Goal: Task Accomplishment & Management: Complete application form

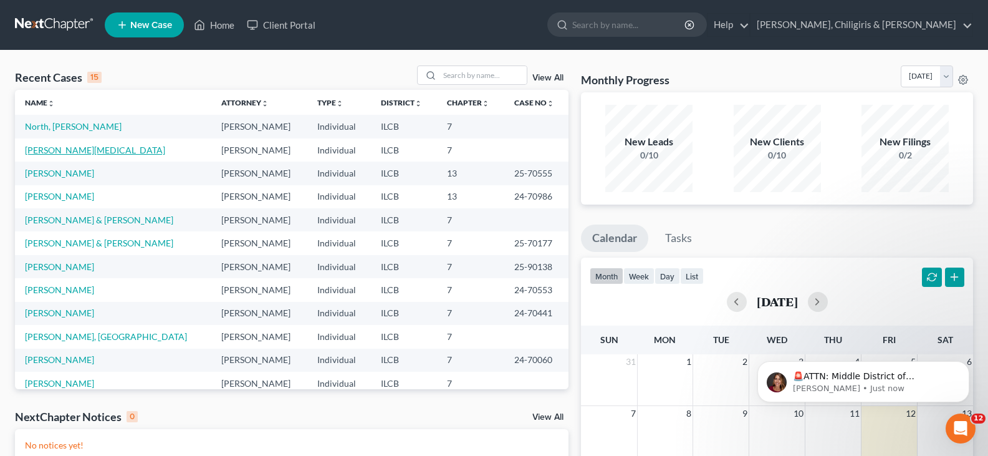
click at [49, 153] on link "[PERSON_NAME][MEDICAL_DATA]" at bounding box center [95, 150] width 140 height 11
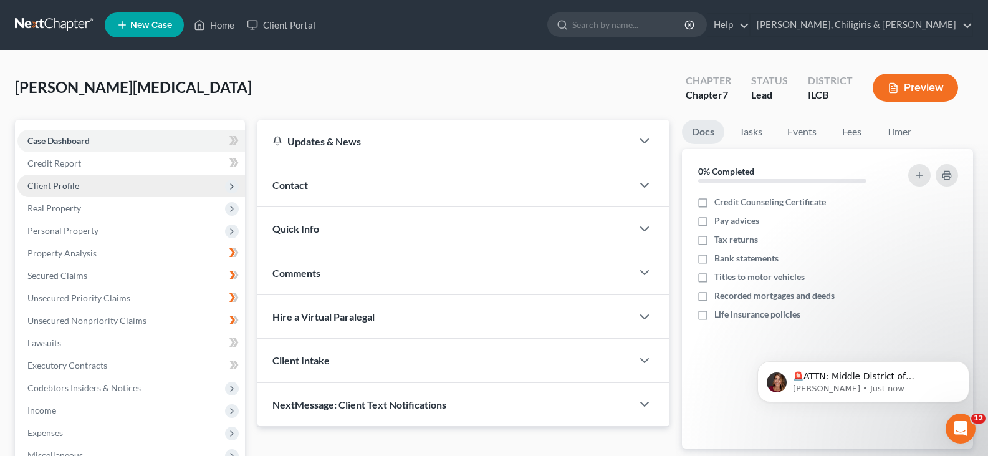
click at [55, 187] on span "Client Profile" at bounding box center [53, 185] width 52 height 11
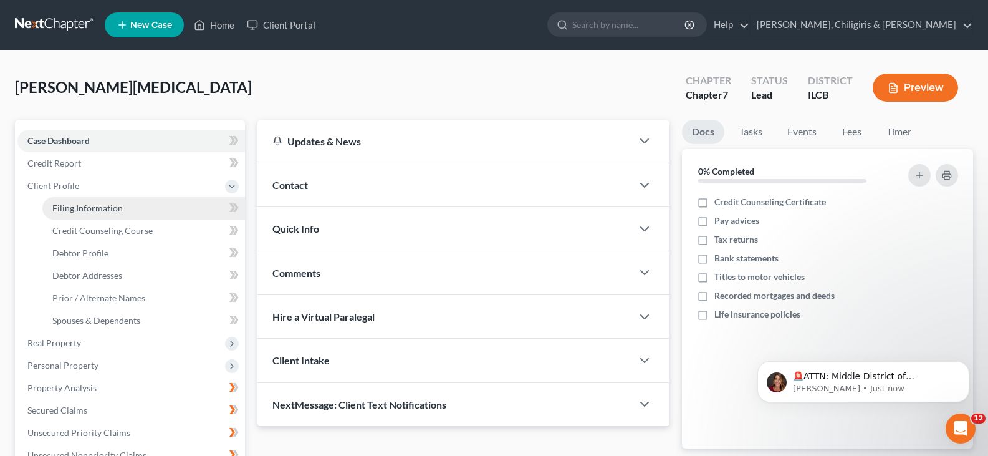
click at [102, 208] on span "Filing Information" at bounding box center [87, 208] width 70 height 11
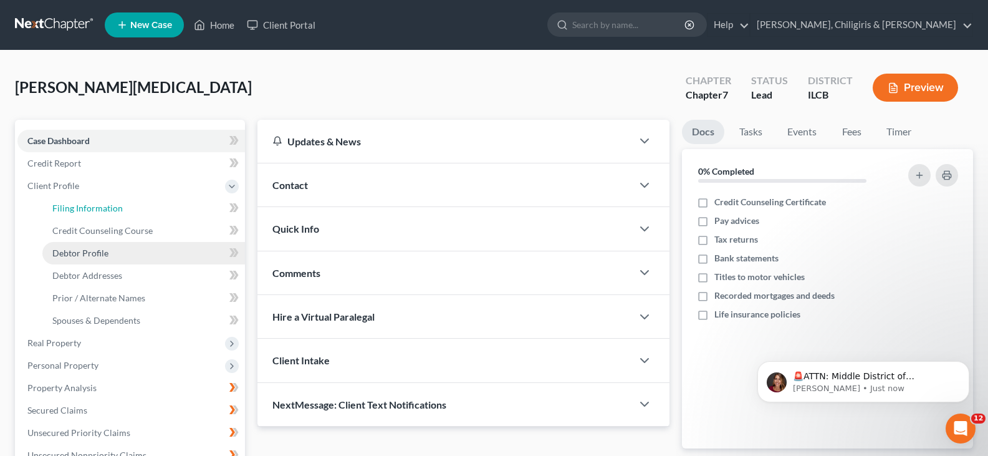
select select "1"
select select "0"
select select "14"
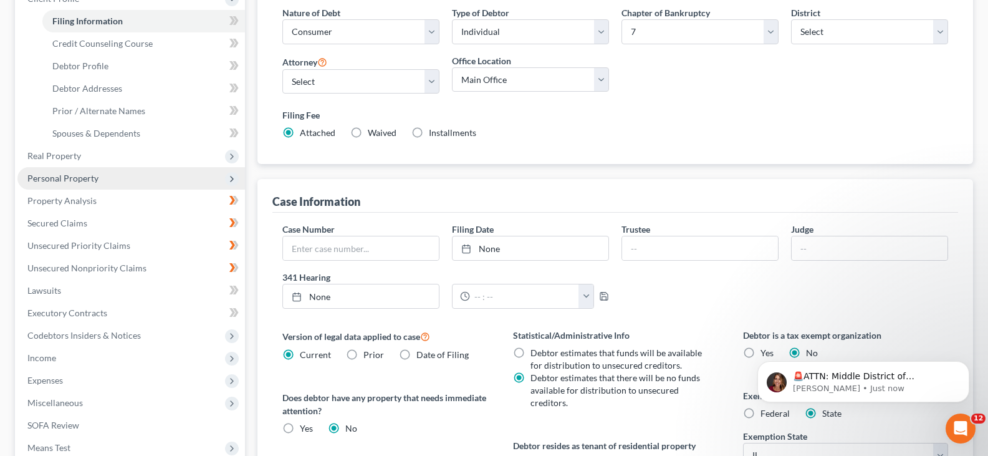
scroll to position [234, 0]
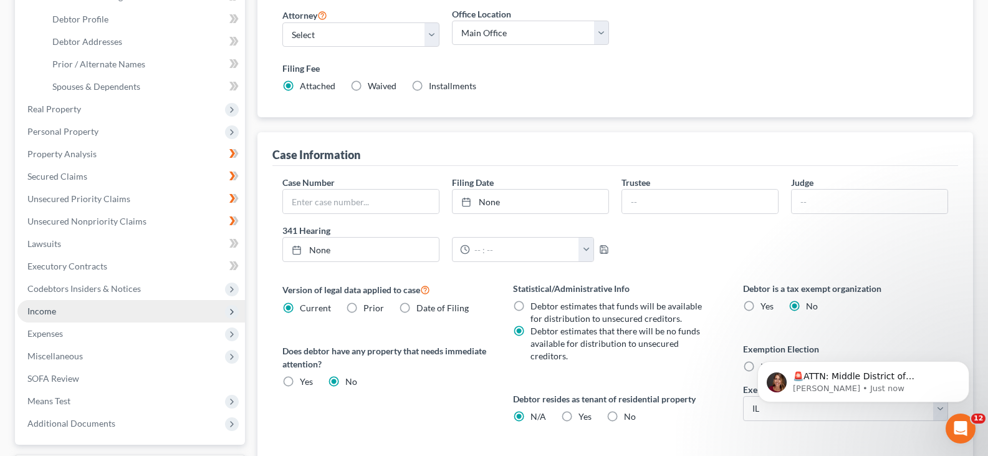
click at [53, 313] on span "Income" at bounding box center [41, 310] width 29 height 11
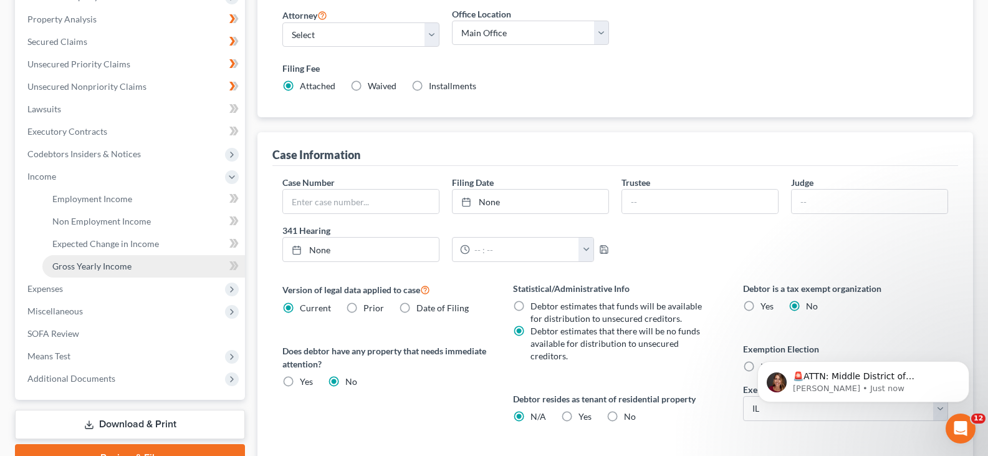
click at [108, 270] on span "Gross Yearly Income" at bounding box center [91, 266] width 79 height 11
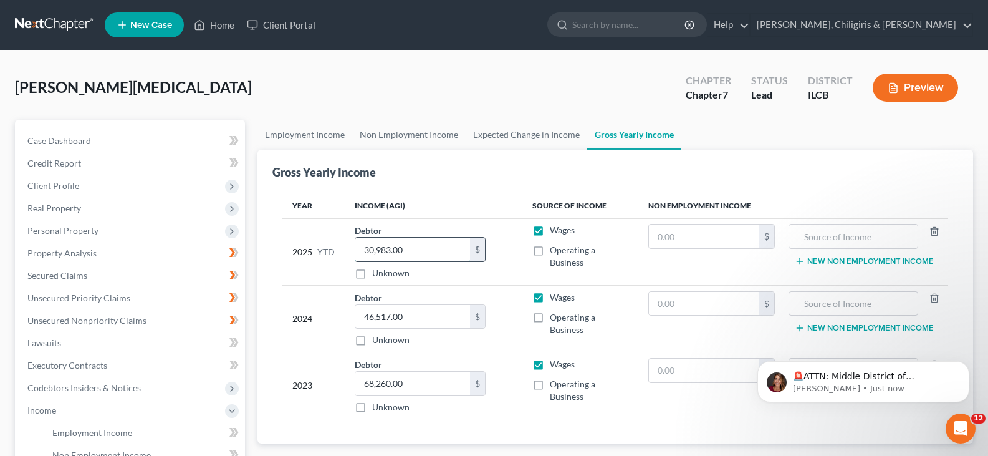
click at [388, 248] on input "30,983.00" at bounding box center [412, 249] width 115 height 24
type input "31,008"
click at [67, 234] on span "Personal Property" at bounding box center [62, 230] width 71 height 11
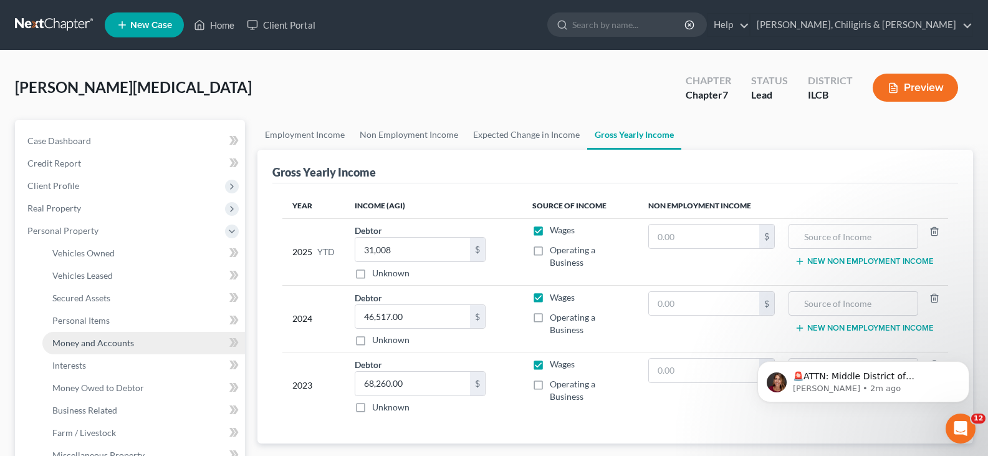
click at [112, 344] on span "Money and Accounts" at bounding box center [93, 342] width 82 height 11
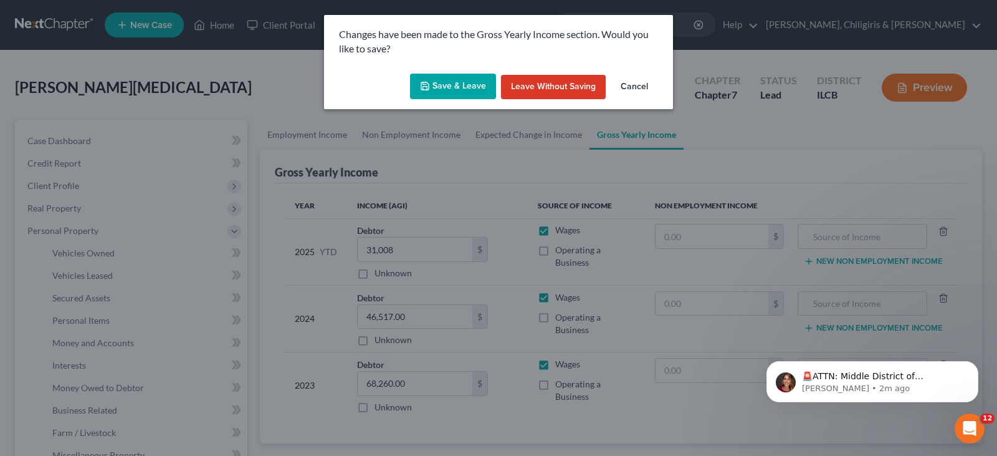
click at [456, 79] on button "Save & Leave" at bounding box center [453, 87] width 86 height 26
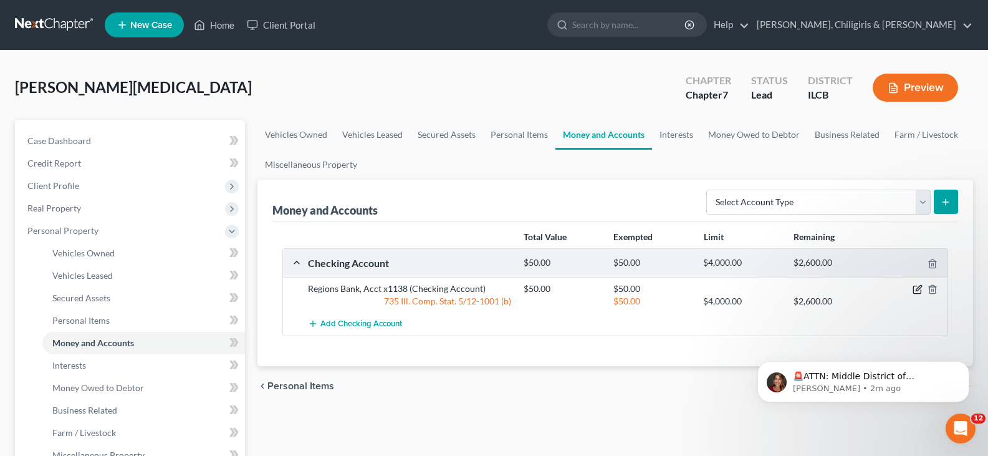
click at [917, 290] on icon "button" at bounding box center [917, 289] width 10 height 10
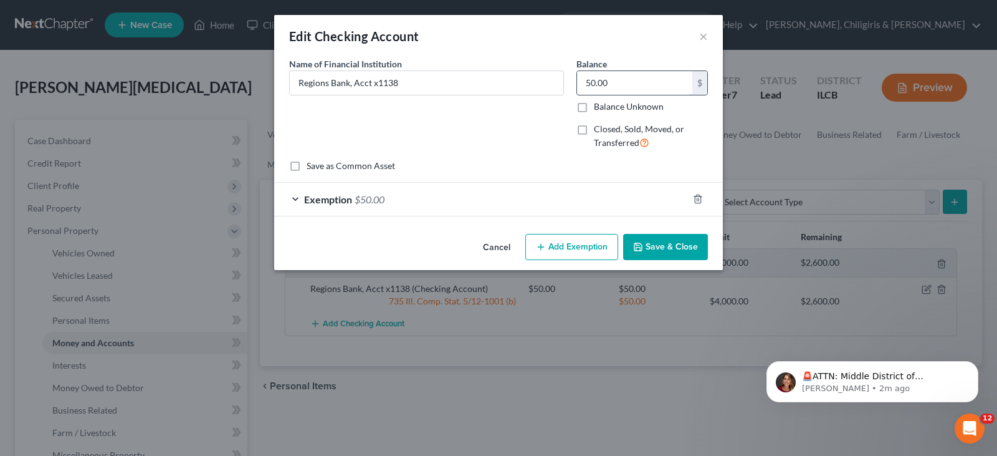
click at [629, 78] on input "50.00" at bounding box center [634, 83] width 115 height 24
type input "0"
click at [299, 201] on div "Exemption $50.00" at bounding box center [481, 199] width 414 height 33
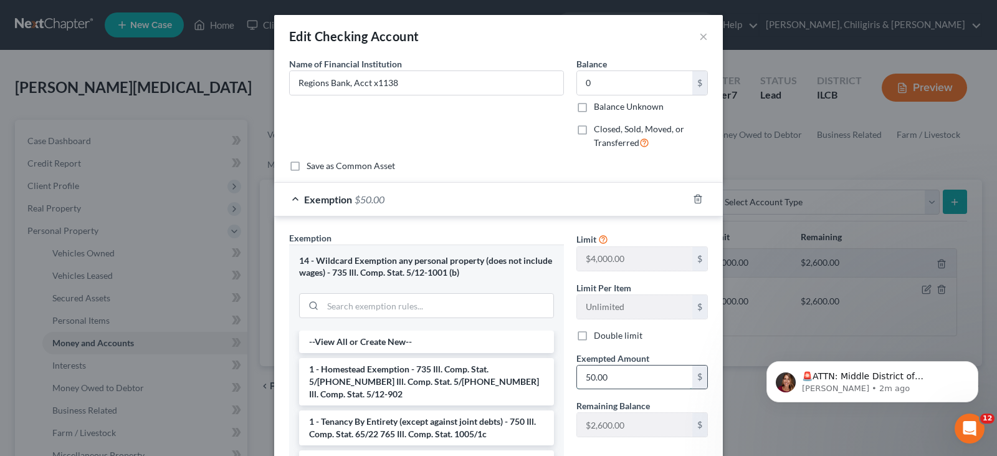
click at [610, 375] on input "50.00" at bounding box center [634, 377] width 115 height 24
type input "0.00"
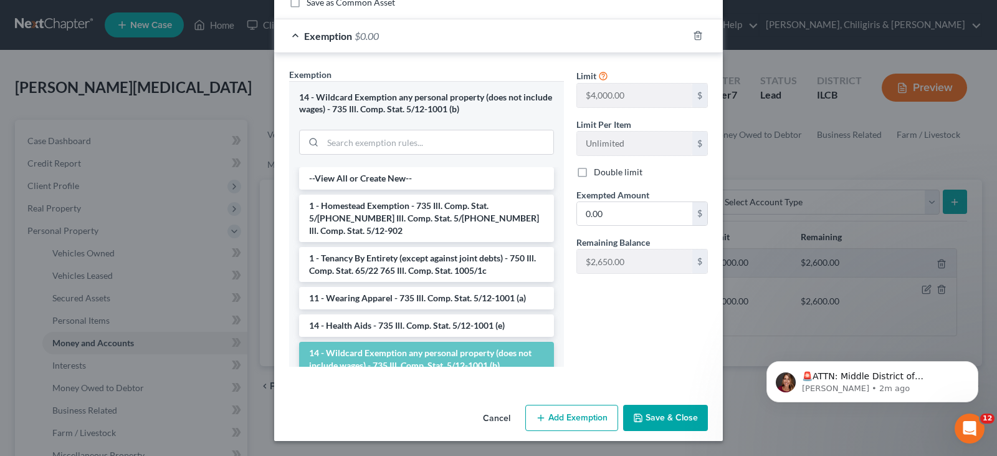
click at [666, 416] on button "Save & Close" at bounding box center [665, 417] width 85 height 26
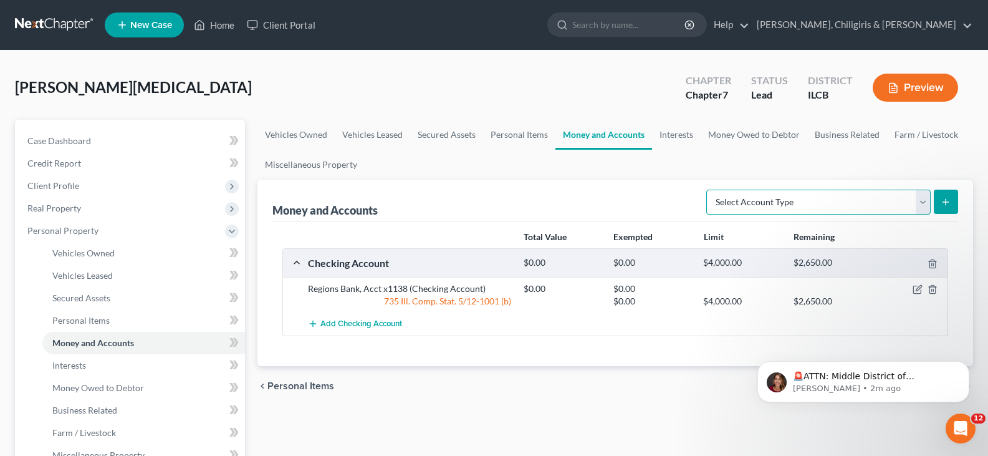
click at [925, 200] on select "Select Account Type Brokerage Cash on Hand Certificates of Deposit Checking Acc…" at bounding box center [818, 201] width 224 height 25
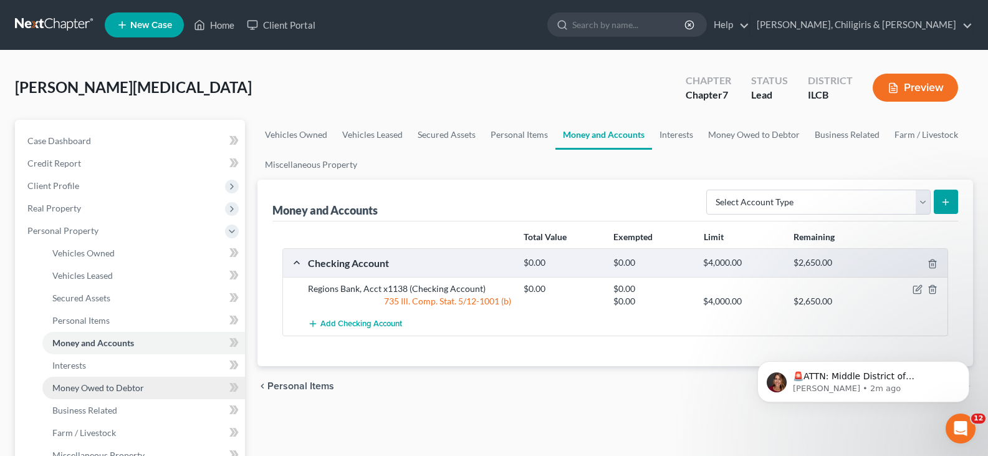
drag, startPoint x: 100, startPoint y: 388, endPoint x: 124, endPoint y: 385, distance: 24.0
click at [100, 388] on span "Money Owed to Debtor" at bounding box center [98, 387] width 92 height 11
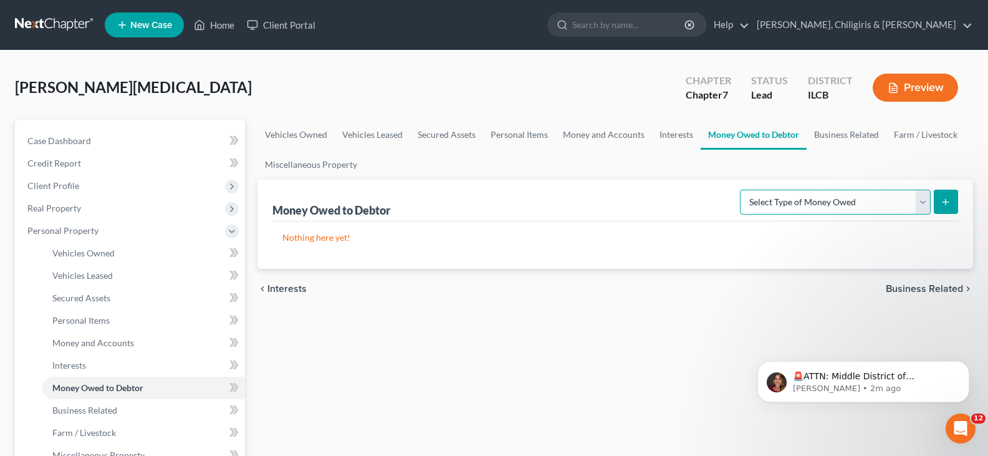
click at [920, 201] on select "Select Type of Money Owed Accounts Receivable Alimony Child Support Claims Agai…" at bounding box center [835, 201] width 191 height 25
select select "unpaid_wages"
click at [742, 189] on select "Select Type of Money Owed Accounts Receivable Alimony Child Support Claims Agai…" at bounding box center [835, 201] width 191 height 25
click at [944, 201] on icon "submit" at bounding box center [945, 202] width 10 height 10
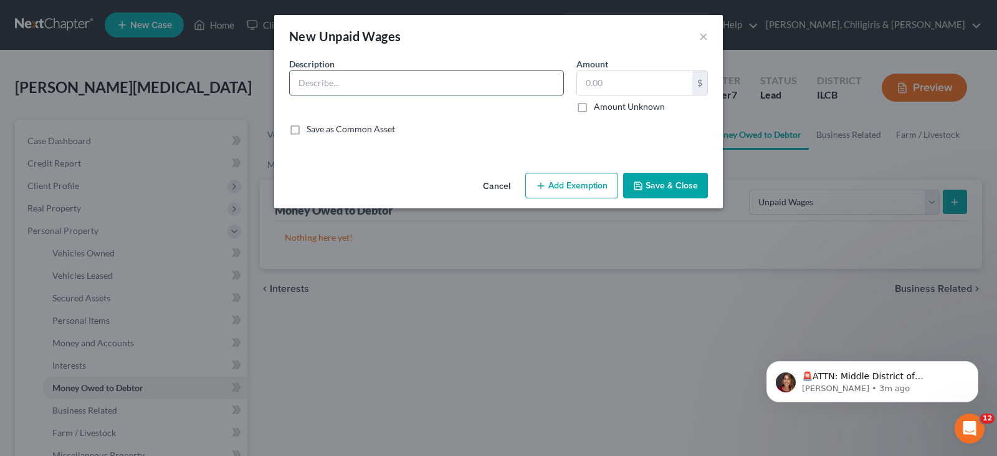
click at [407, 87] on input "text" at bounding box center [427, 83] width 274 height 24
type input "Unpaid wages from [DATE]-[DATE]"
type input "2,040"
click at [575, 188] on button "Add Exemption" at bounding box center [571, 186] width 93 height 26
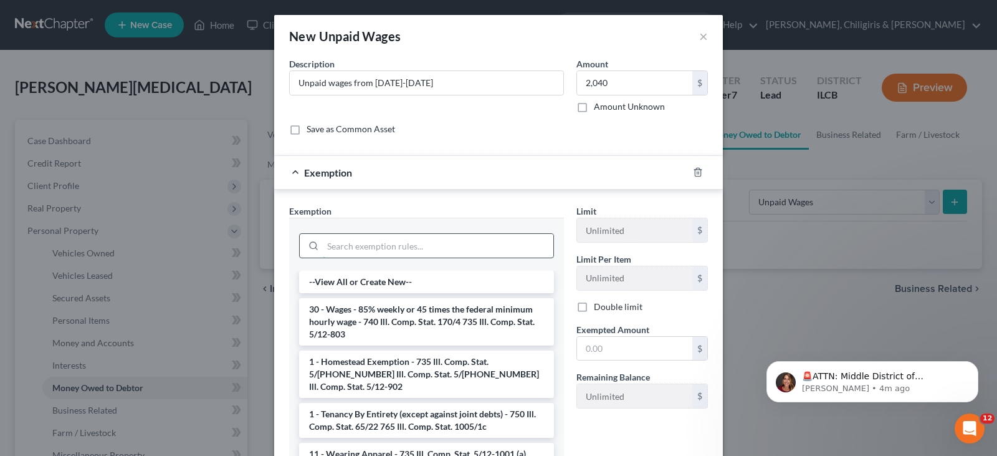
click at [383, 251] on input "search" at bounding box center [438, 246] width 231 height 24
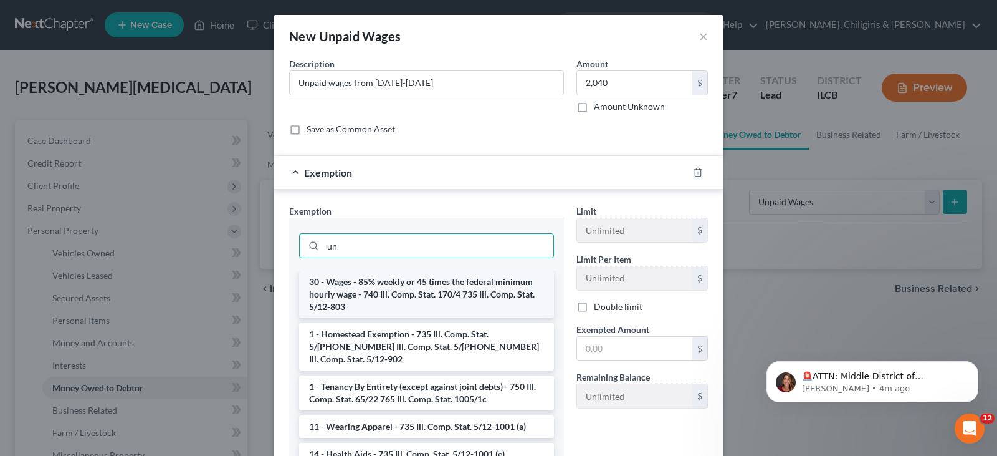
click at [474, 289] on li "30 - Wages - 85% weekly or 45 times the federal minimum hourly wage - 740 Ill. …" at bounding box center [426, 293] width 255 height 47
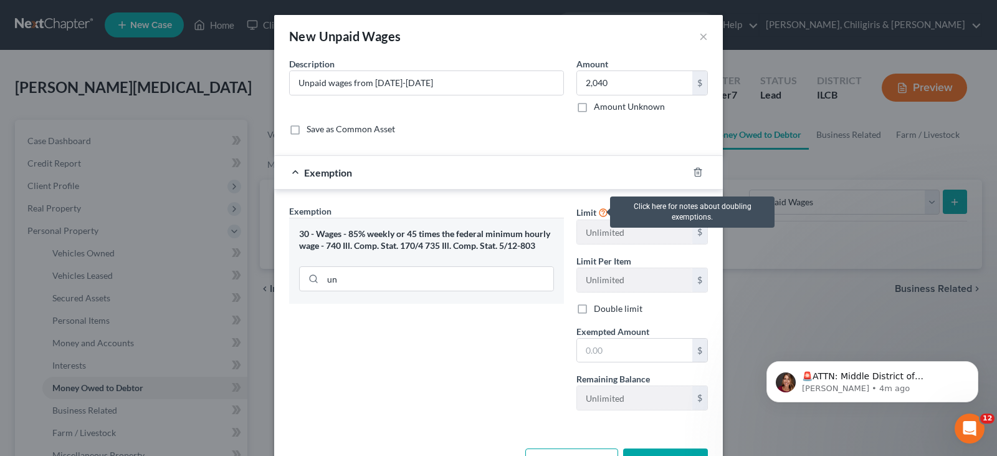
click at [600, 212] on icon at bounding box center [603, 212] width 10 height 12
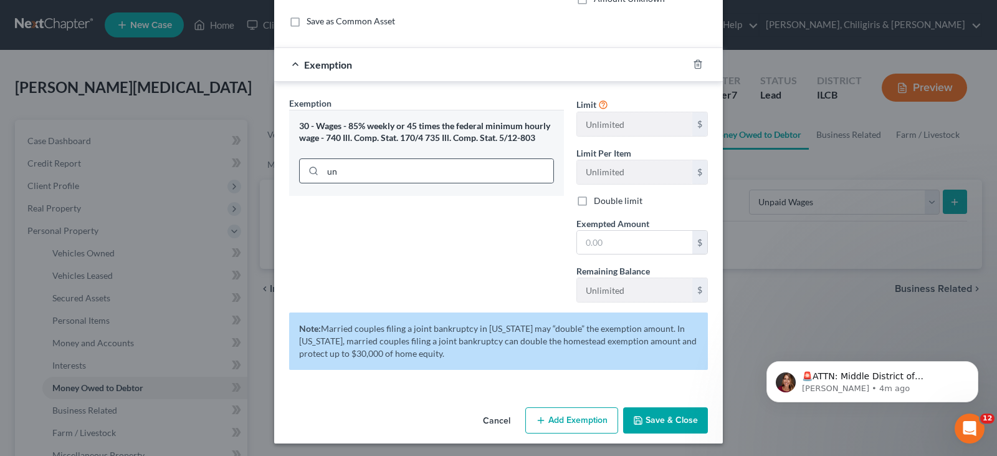
scroll to position [109, 0]
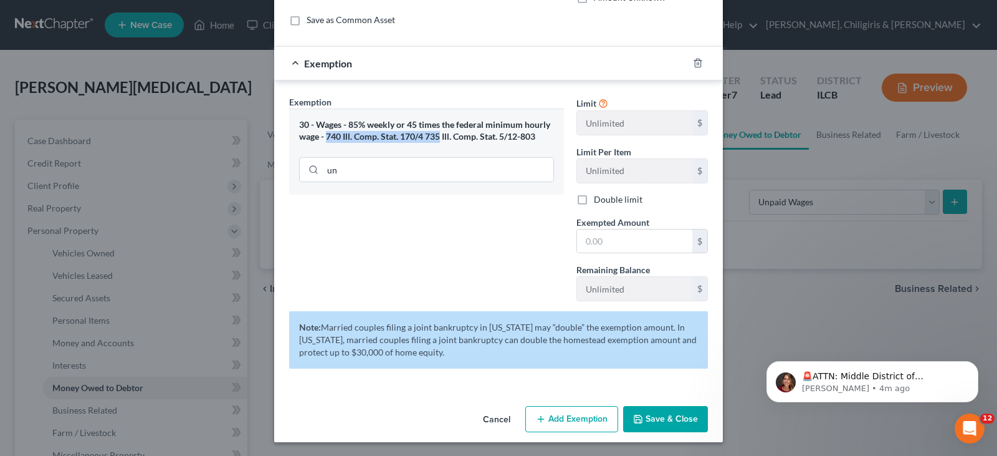
drag, startPoint x: 321, startPoint y: 135, endPoint x: 434, endPoint y: 143, distance: 113.8
click at [434, 143] on div "30 - Wages - 85% weekly or 45 times the federal minimum hourly wage - 740 Ill. …" at bounding box center [426, 151] width 275 height 86
copy div "740 Ill. Comp. Stat. 170/4 735"
click at [435, 125] on div "30 - Wages - 85% weekly or 45 times the federal minimum hourly wage - 740 Ill. …" at bounding box center [426, 130] width 255 height 23
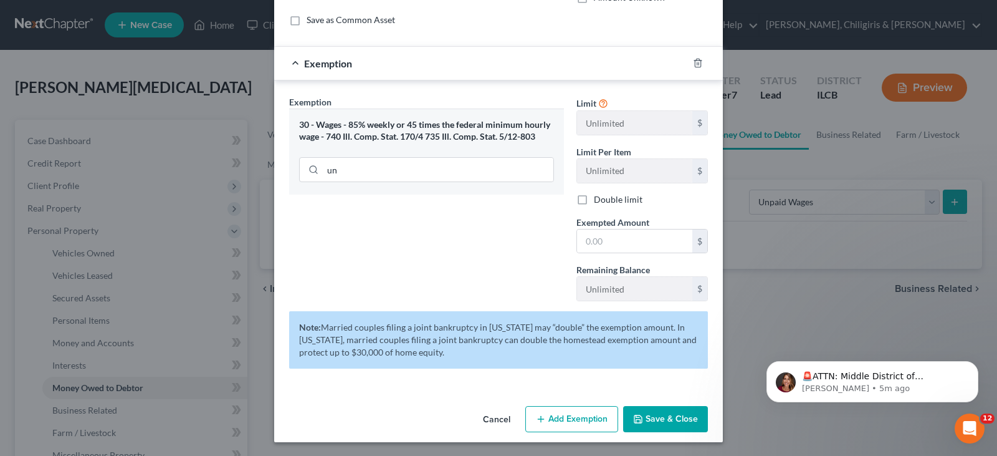
click at [299, 128] on div "30 - Wages - 85% weekly or 45 times the federal minimum hourly wage - 740 Ill. …" at bounding box center [426, 130] width 255 height 23
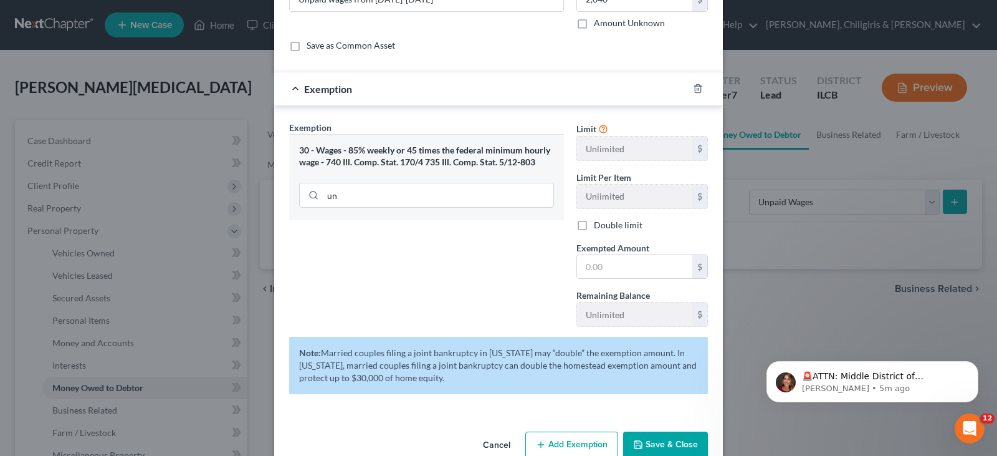
scroll to position [0, 0]
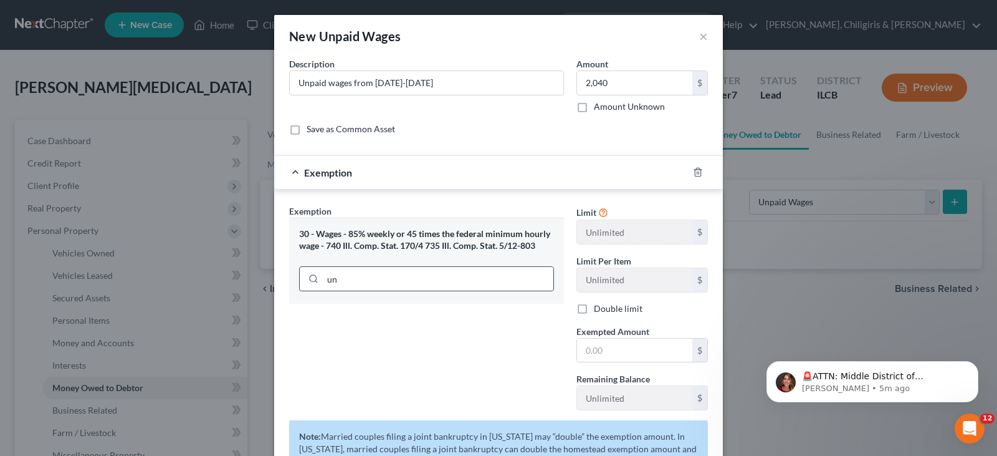
click at [317, 277] on div at bounding box center [311, 279] width 23 height 24
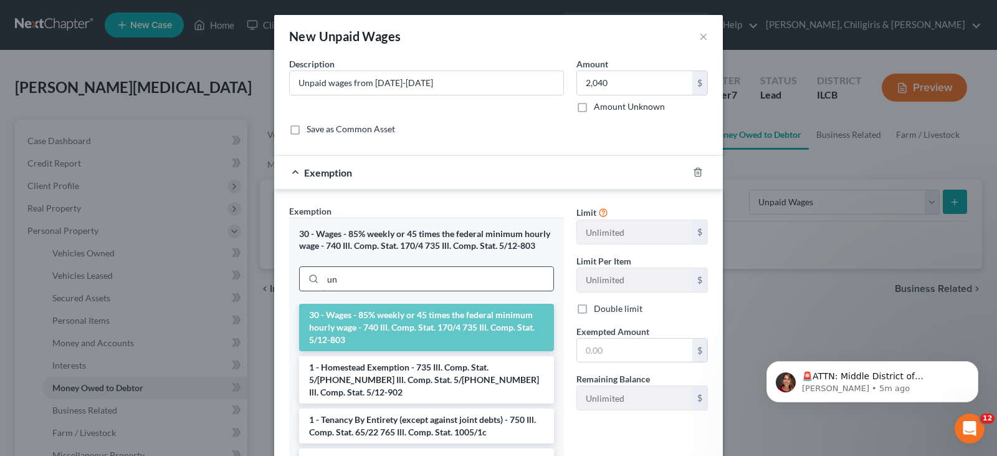
click at [332, 277] on input "un" at bounding box center [438, 279] width 231 height 24
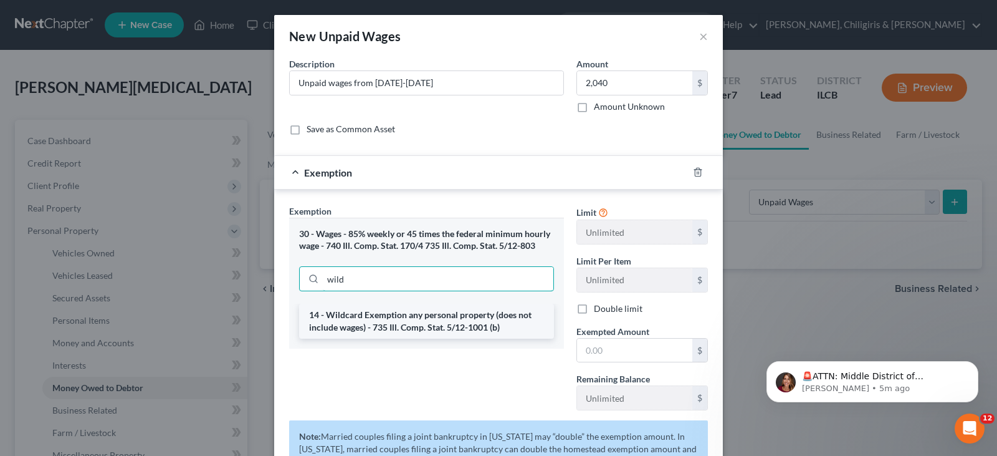
type input "wild"
click at [370, 326] on li "14 - Wildcard Exemption any personal property (does not include wages) - 735 Il…" at bounding box center [426, 321] width 255 height 35
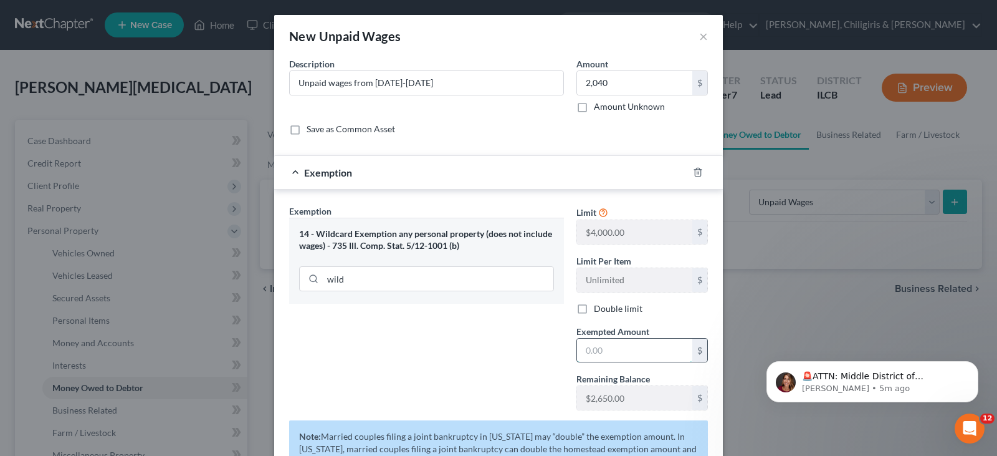
click at [623, 348] on input "text" at bounding box center [634, 350] width 115 height 24
type input "2,040"
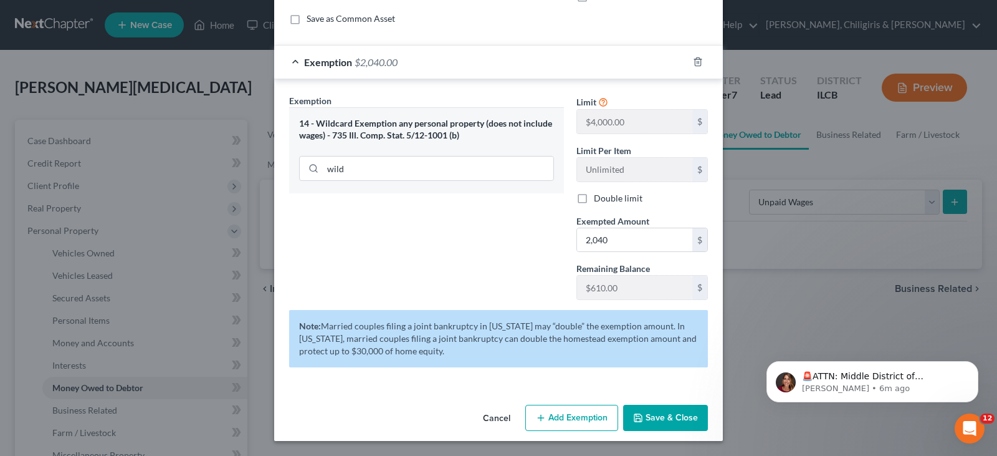
click at [658, 428] on button "Save & Close" at bounding box center [665, 417] width 85 height 26
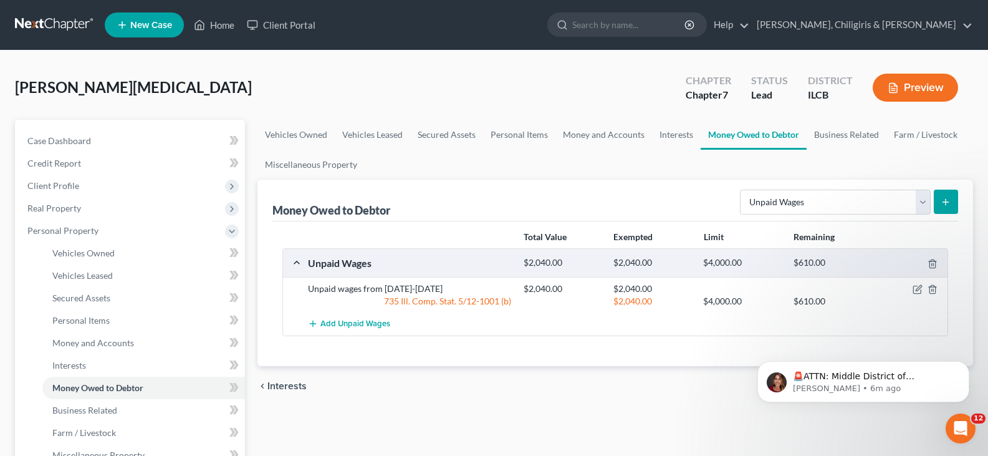
click at [943, 201] on icon "submit" at bounding box center [945, 202] width 10 height 10
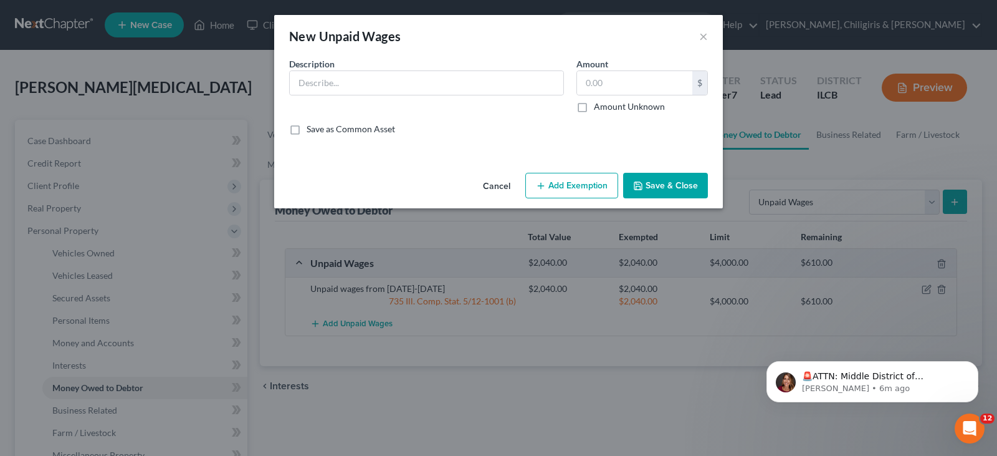
click at [502, 186] on button "Cancel" at bounding box center [496, 186] width 47 height 25
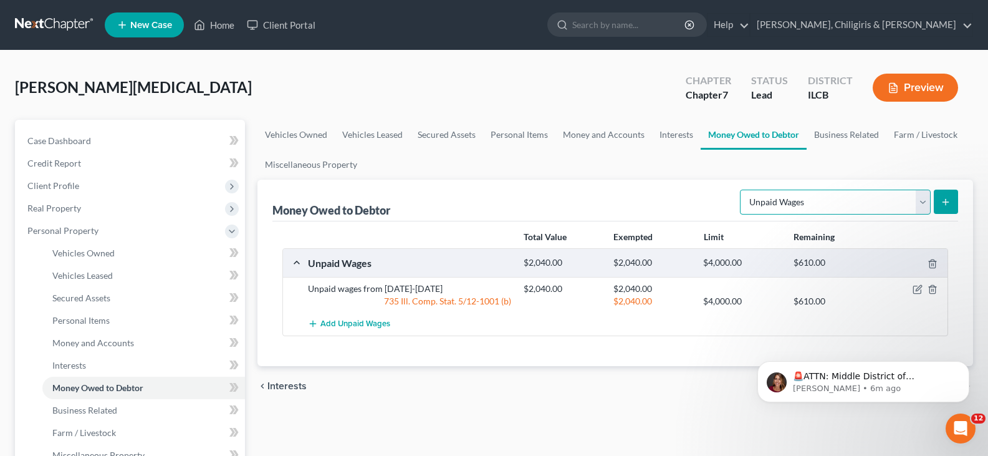
click at [923, 200] on select "Select Type of Money Owed Accounts Receivable Alimony Child Support Claims Agai…" at bounding box center [835, 201] width 191 height 25
select select "expected_tax_refund"
click at [742, 189] on select "Select Type of Money Owed Accounts Receivable Alimony Child Support Claims Agai…" at bounding box center [835, 201] width 191 height 25
click at [925, 201] on select "Select Type of Money Owed Accounts Receivable Alimony Child Support Claims Agai…" at bounding box center [835, 201] width 191 height 25
click at [920, 199] on select "Select Type of Money Owed Accounts Receivable Alimony Child Support Claims Agai…" at bounding box center [835, 201] width 191 height 25
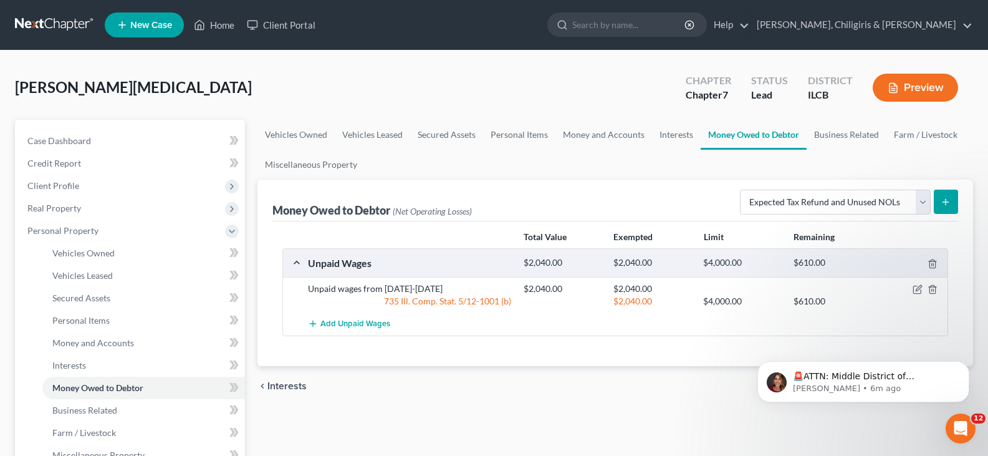
click at [947, 200] on icon "submit" at bounding box center [945, 202] width 10 height 10
select select "0"
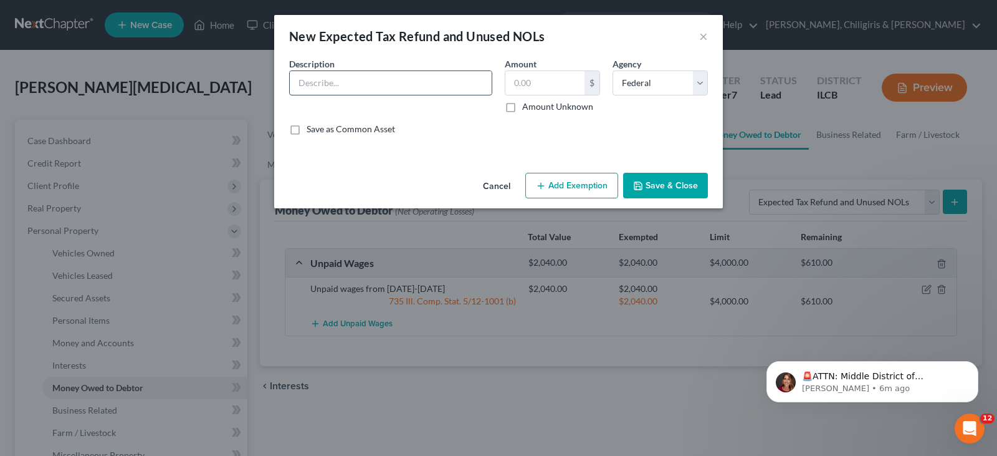
click at [408, 87] on input "text" at bounding box center [391, 83] width 202 height 24
type input "2026 tax refund"
click at [522, 106] on label "Amount Unknown" at bounding box center [557, 106] width 71 height 12
click at [527, 106] on input "Amount Unknown" at bounding box center [531, 104] width 8 height 8
checkbox input "true"
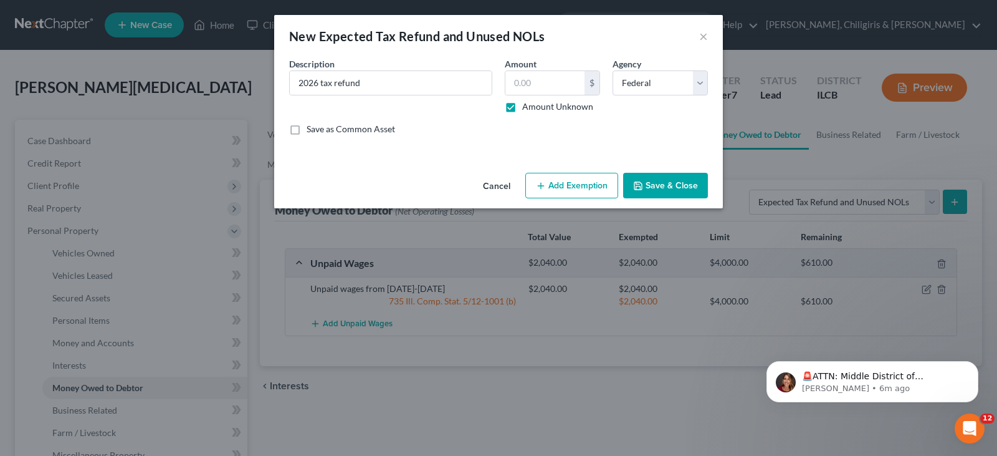
type input "0.00"
click at [659, 190] on button "Save & Close" at bounding box center [665, 186] width 85 height 26
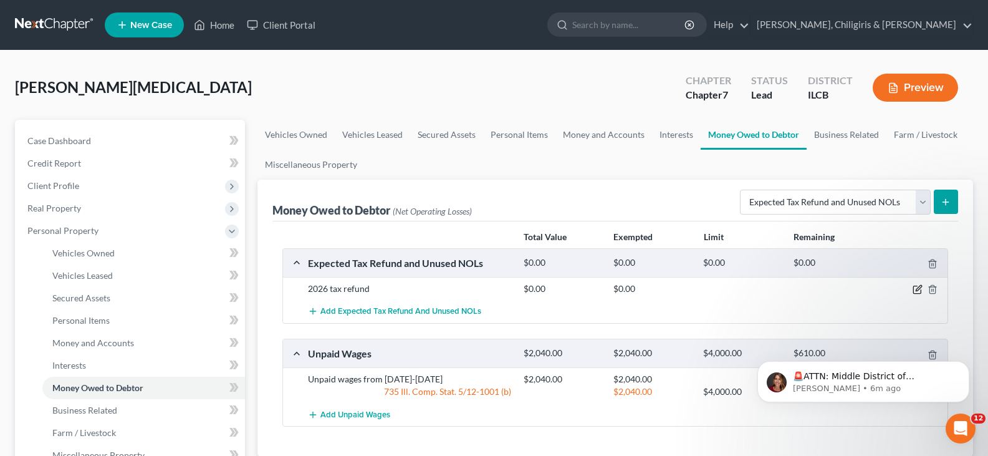
click at [916, 293] on icon "button" at bounding box center [917, 289] width 10 height 10
select select "0"
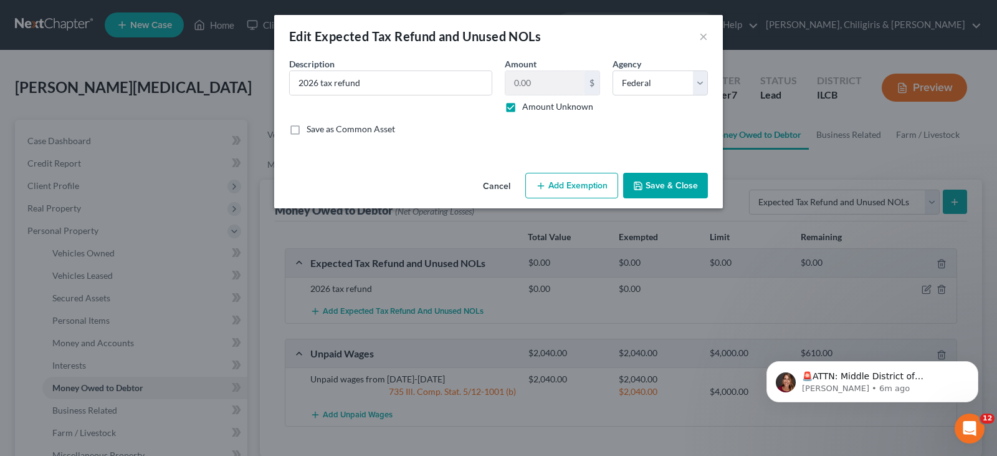
click at [558, 188] on button "Add Exemption" at bounding box center [571, 186] width 93 height 26
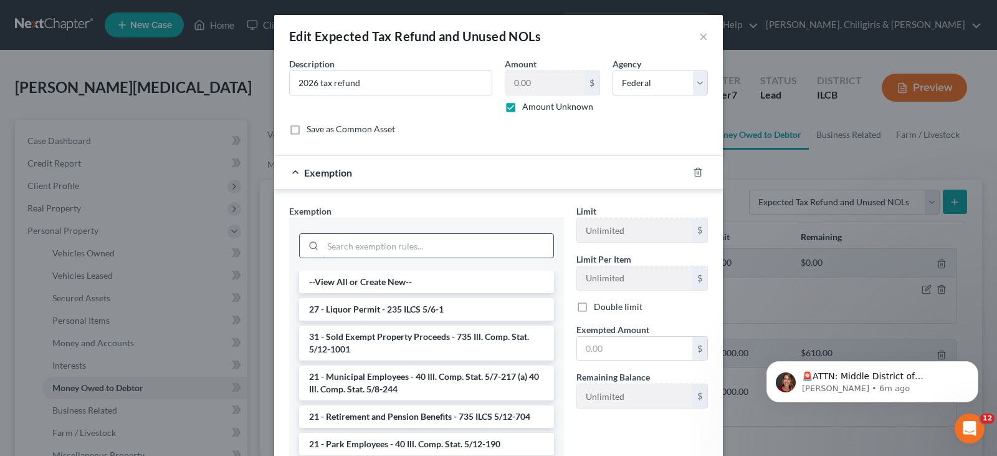
click at [448, 244] on input "search" at bounding box center [438, 246] width 231 height 24
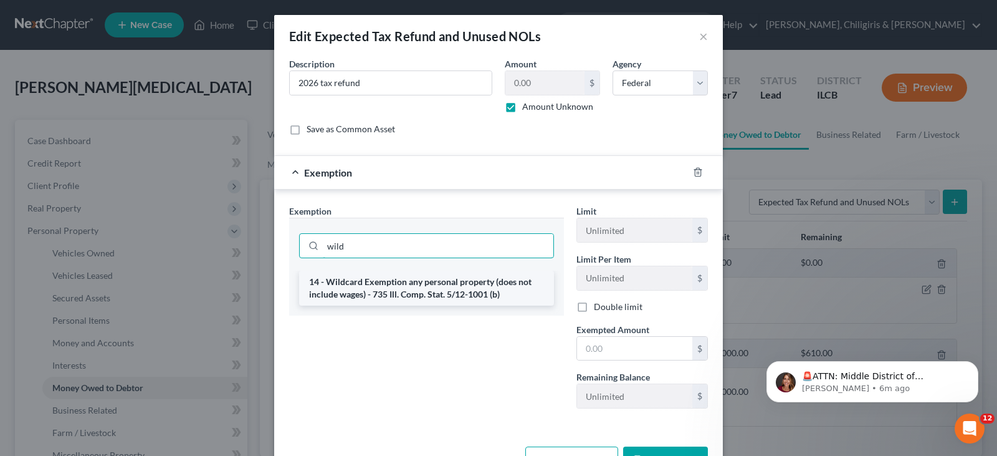
type input "wild"
click at [441, 280] on li "14 - Wildcard Exemption any personal property (does not include wages) - 735 Il…" at bounding box center [426, 287] width 255 height 35
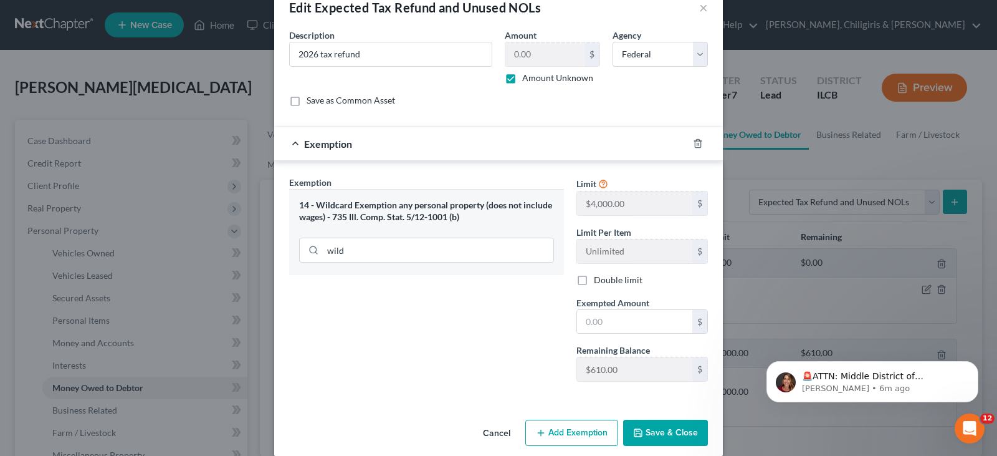
scroll to position [44, 0]
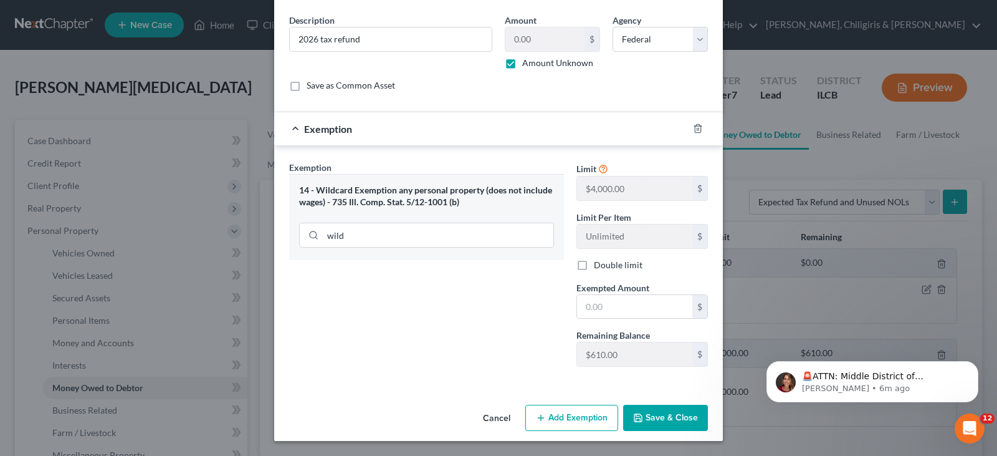
click at [567, 420] on button "Add Exemption" at bounding box center [571, 417] width 93 height 26
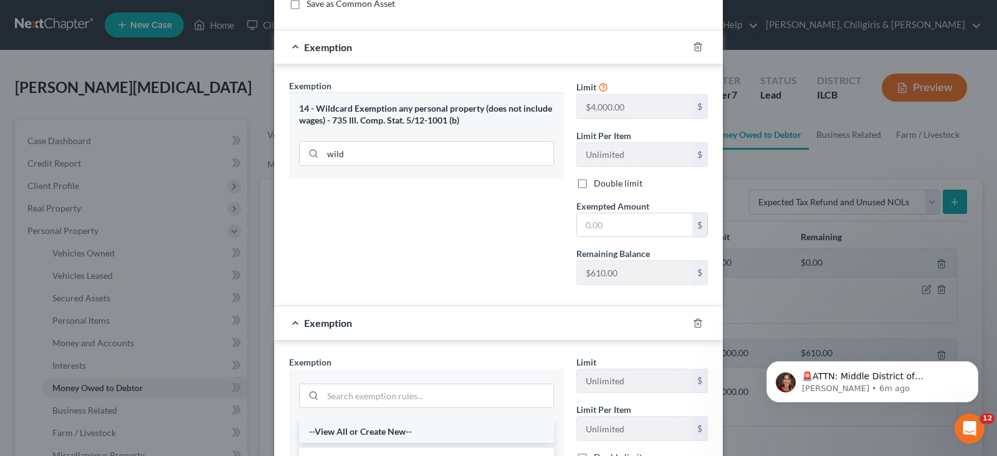
scroll to position [137, 0]
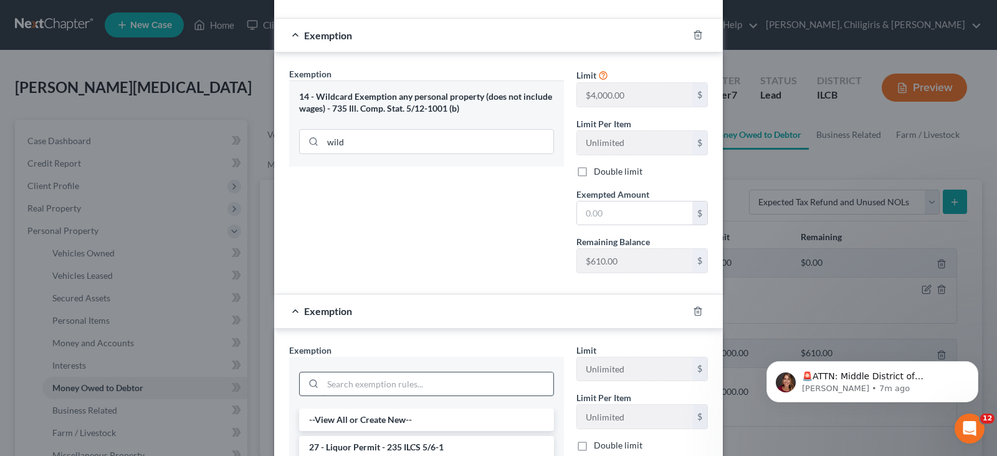
click at [418, 393] on input "search" at bounding box center [438, 384] width 231 height 24
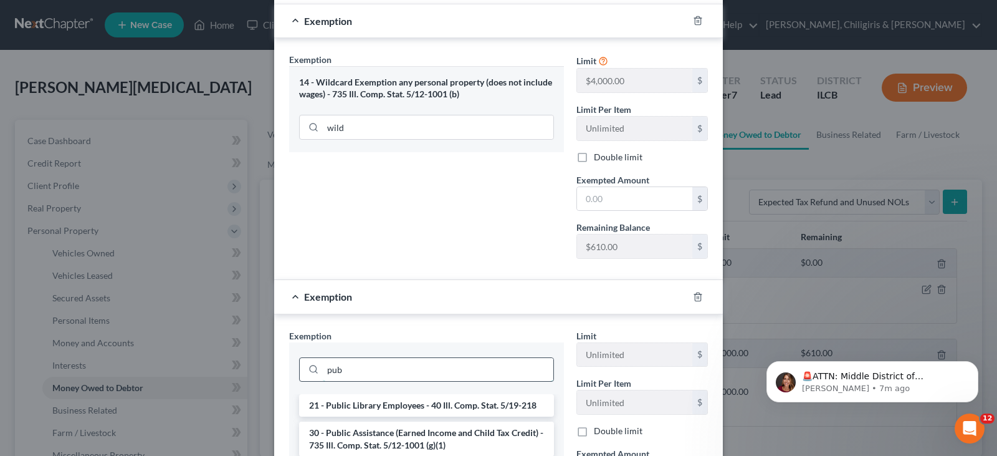
scroll to position [168, 0]
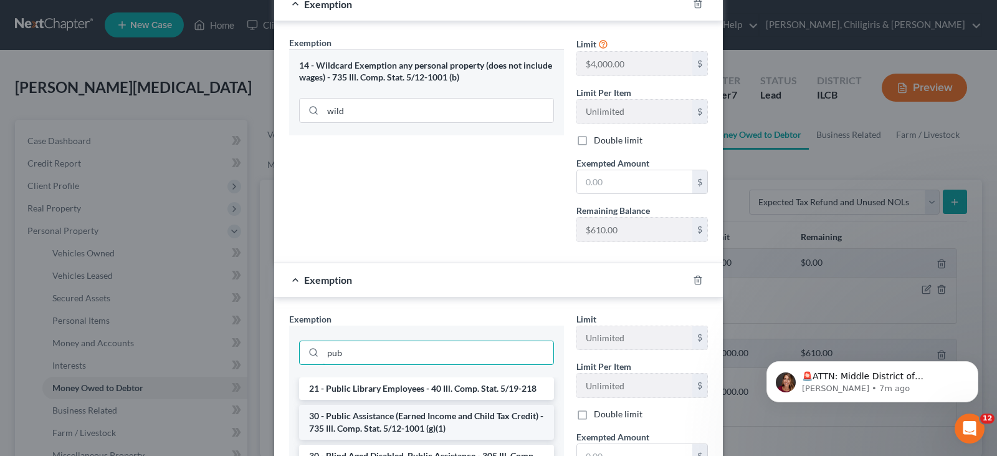
type input "pub"
click at [419, 426] on li "30 - Public Assistance (Earned Income and Child Tax Credit) - 735 Ill. Comp. St…" at bounding box center [426, 421] width 255 height 35
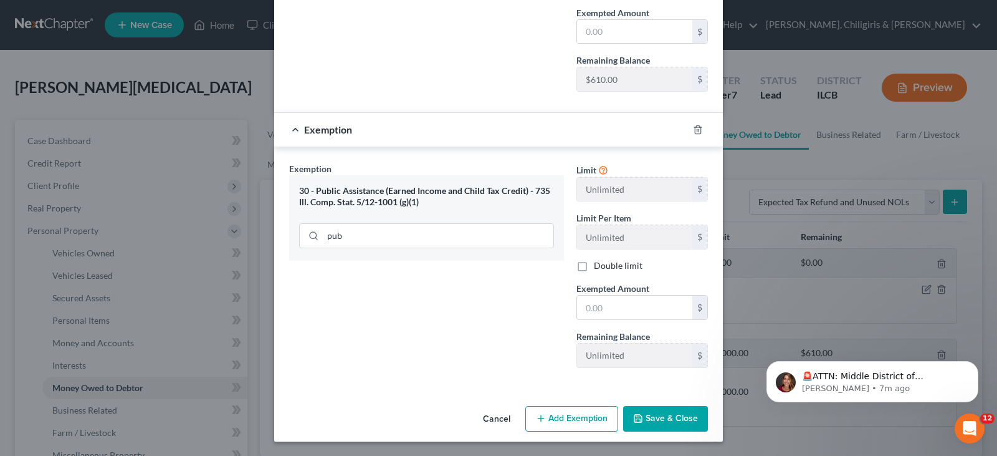
scroll to position [319, 0]
click at [644, 412] on button "Save & Close" at bounding box center [665, 418] width 85 height 26
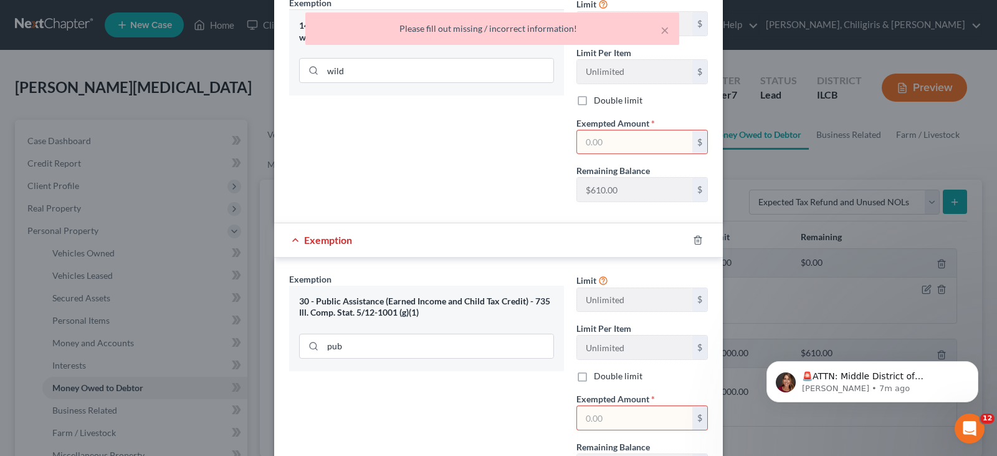
scroll to position [194, 0]
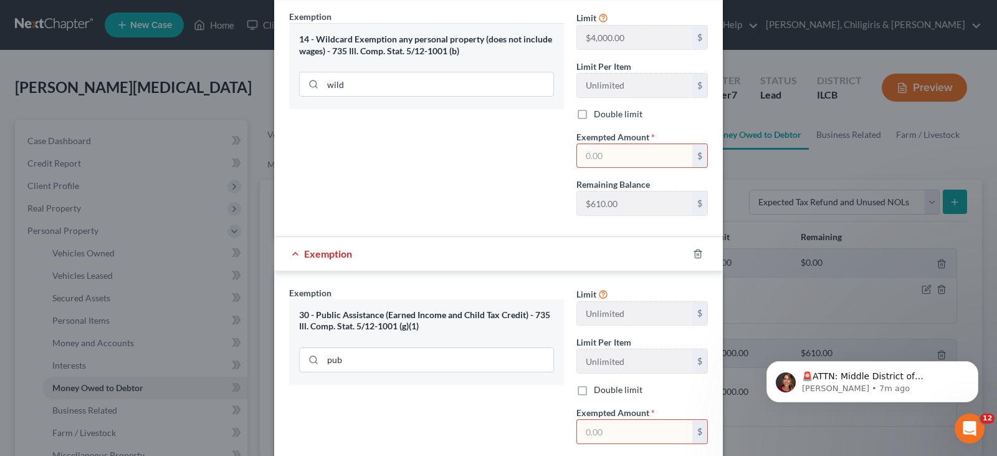
click at [624, 150] on input "text" at bounding box center [634, 156] width 115 height 24
type input "610"
click at [648, 425] on input "text" at bounding box center [634, 431] width 115 height 24
click at [392, 406] on div "Exemption Set must be selected for CA. Exemption * 30 - Public Assistance (Earn…" at bounding box center [426, 394] width 287 height 216
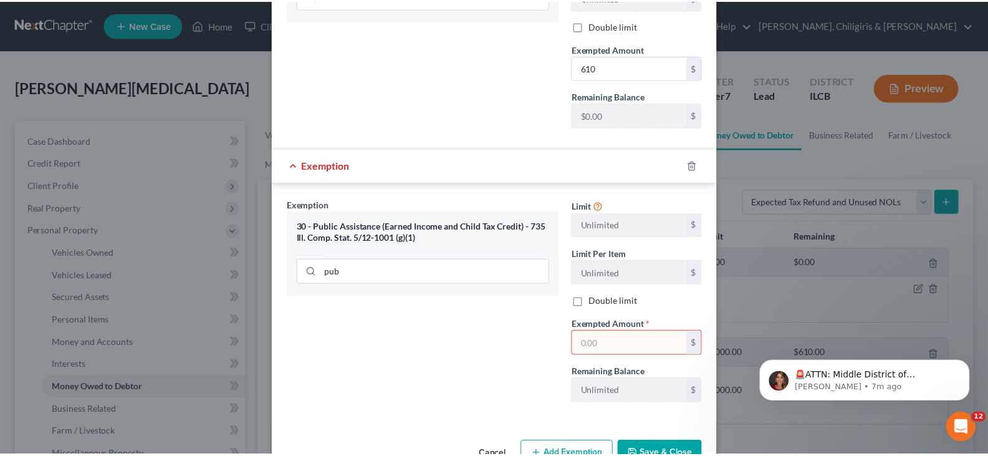
scroll to position [304, 0]
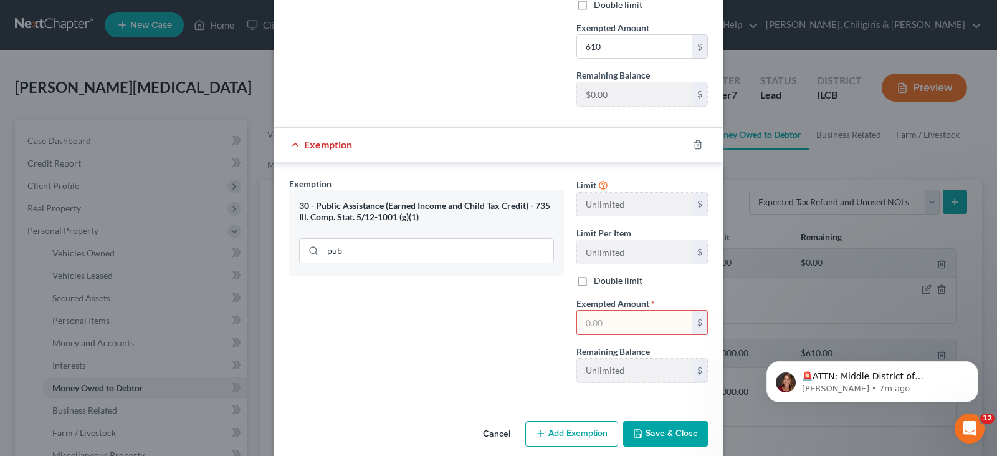
click at [612, 324] on input "text" at bounding box center [634, 322] width 115 height 24
type input "0.00"
click at [672, 436] on button "Save & Close" at bounding box center [665, 434] width 85 height 26
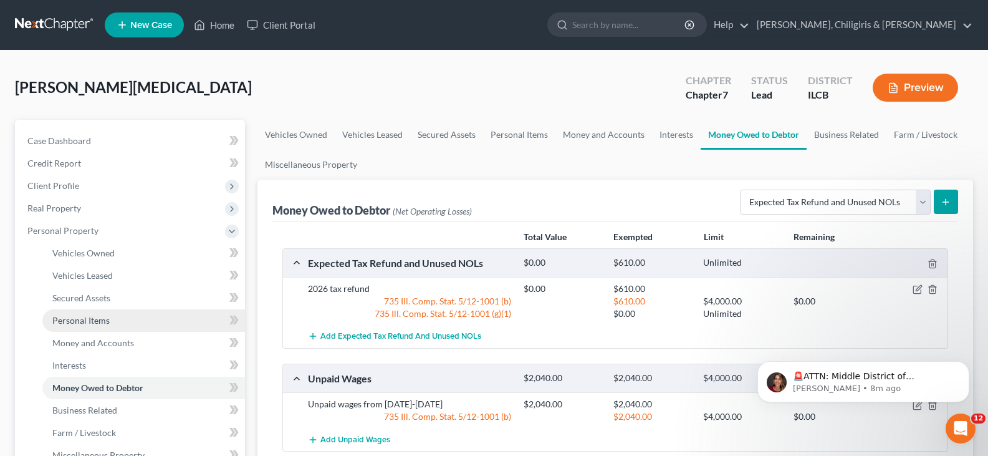
drag, startPoint x: 99, startPoint y: 322, endPoint x: 120, endPoint y: 318, distance: 21.5
click at [99, 322] on span "Personal Items" at bounding box center [80, 320] width 57 height 11
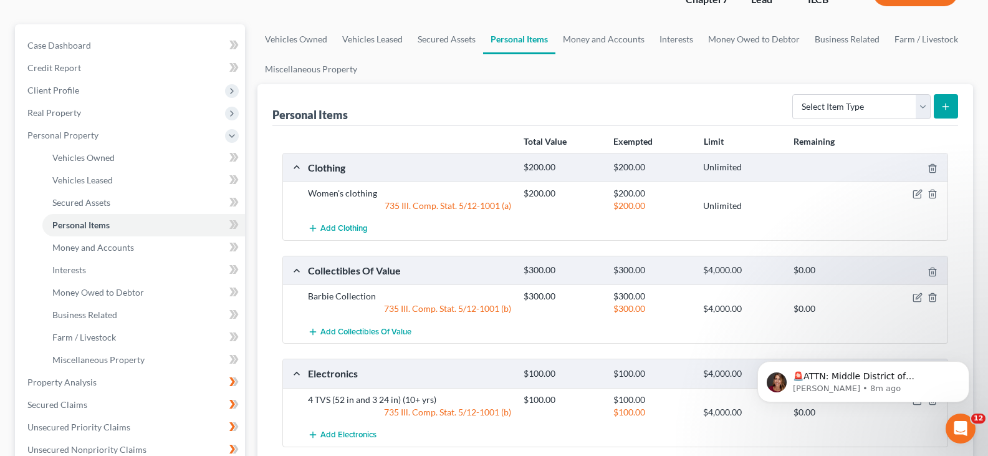
scroll to position [125, 0]
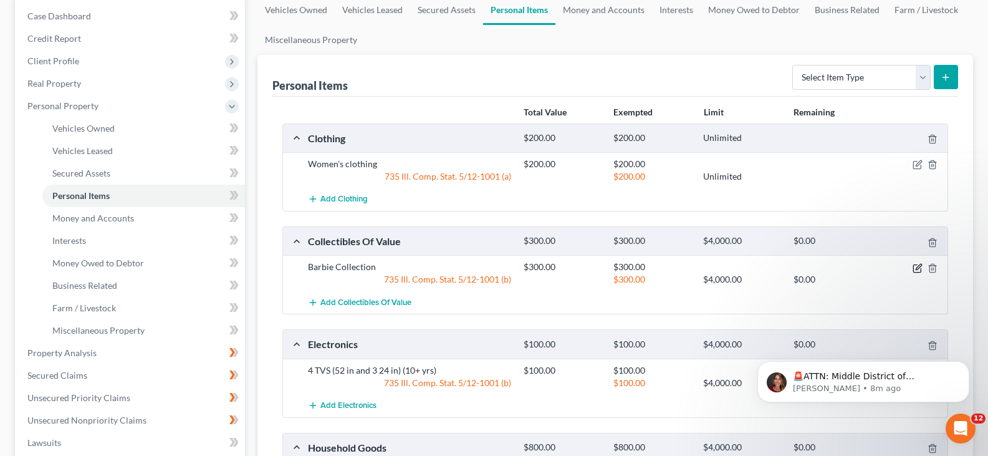
click at [915, 265] on icon "button" at bounding box center [916, 267] width 7 height 7
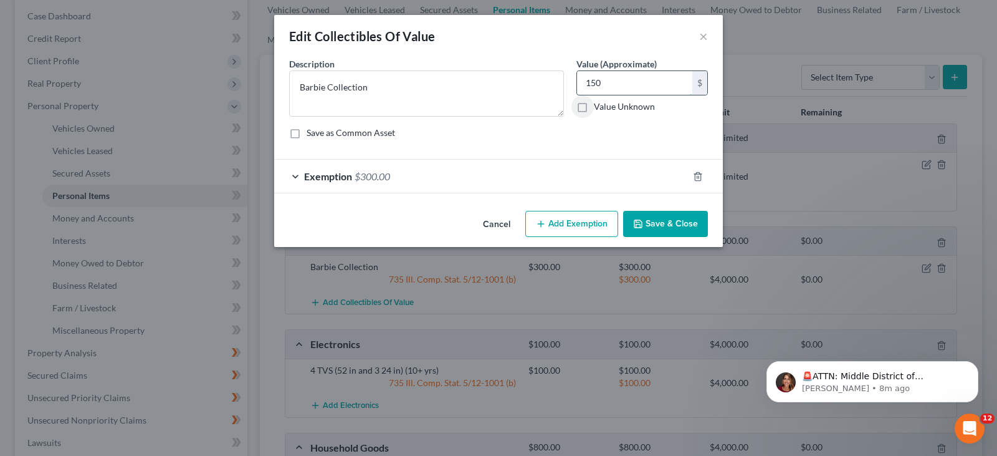
click at [588, 82] on input "150" at bounding box center [634, 83] width 115 height 24
type input "300"
click at [675, 226] on button "Save & Close" at bounding box center [665, 224] width 85 height 26
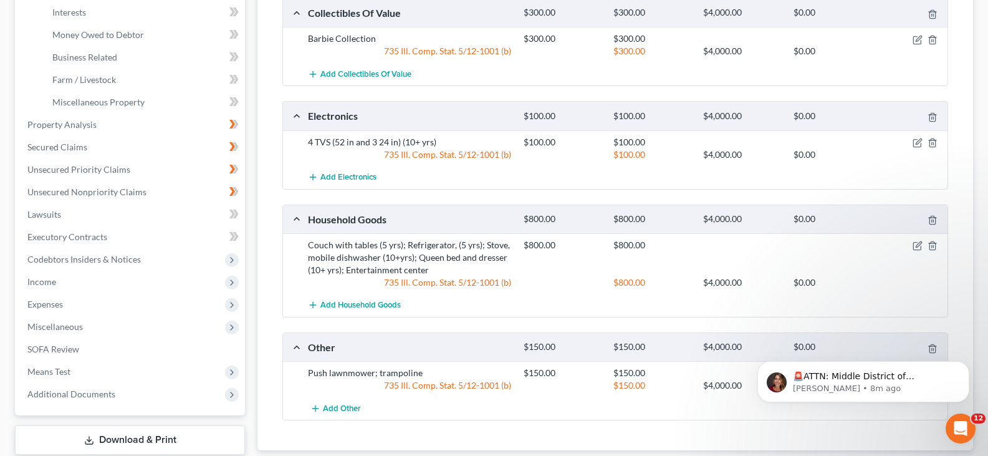
scroll to position [249, 0]
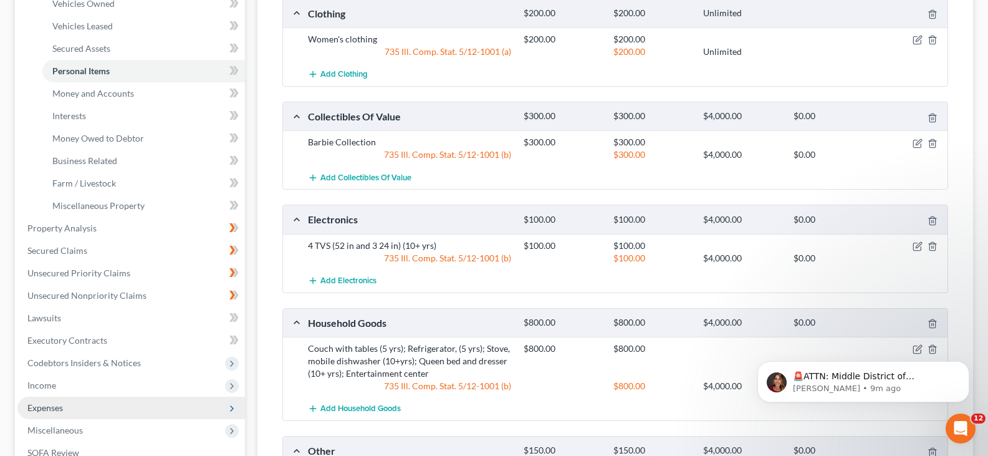
drag, startPoint x: 79, startPoint y: 404, endPoint x: 118, endPoint y: 385, distance: 44.3
click at [79, 404] on span "Expenses" at bounding box center [130, 407] width 227 height 22
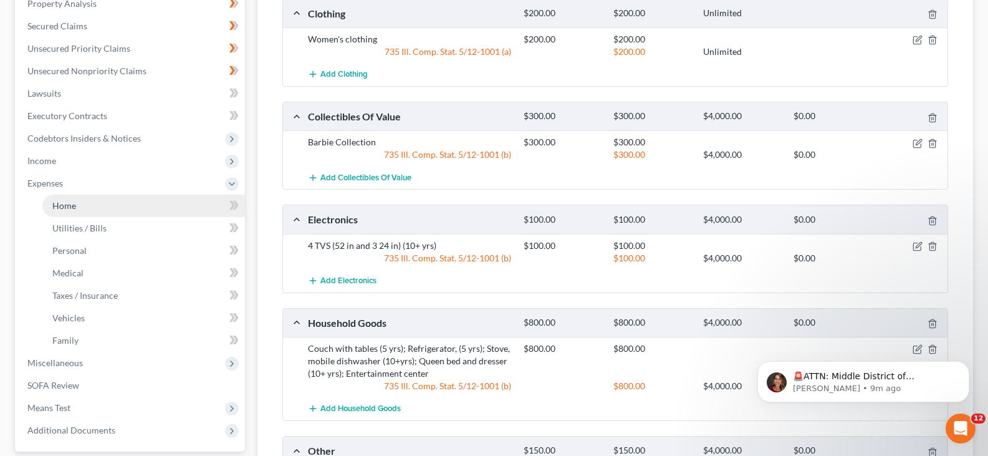
click at [67, 207] on span "Home" at bounding box center [64, 205] width 24 height 11
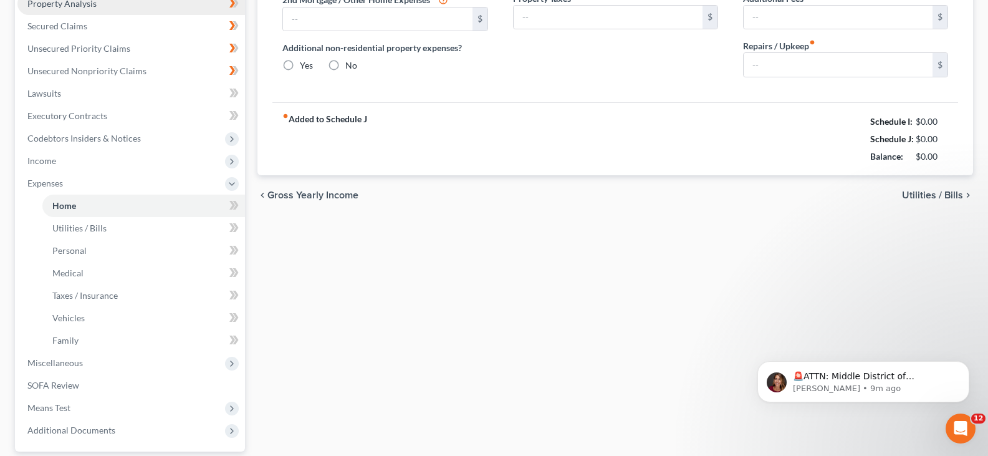
type input "662.00"
type input "0.00"
radio input "true"
type input "0.00"
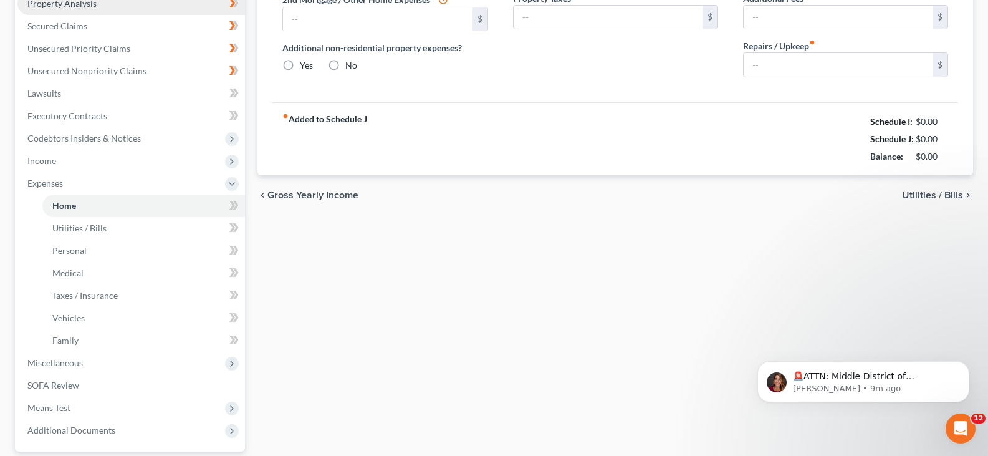
type input "0.00"
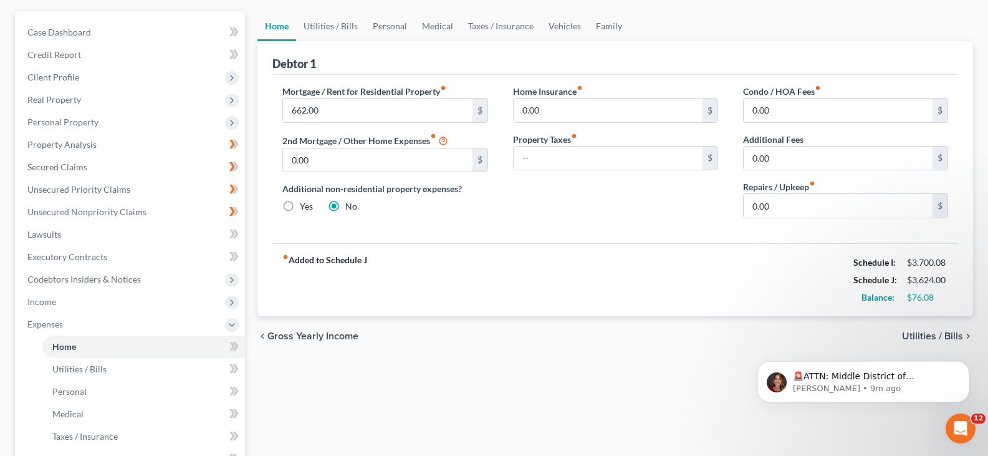
scroll to position [109, 0]
click at [914, 338] on html "🚨ATTN: Middle District of [US_STATE] The court has added a new Credit Counselin…" at bounding box center [863, 378] width 249 height 87
click at [960, 333] on span "Utilities / Bills" at bounding box center [932, 335] width 61 height 10
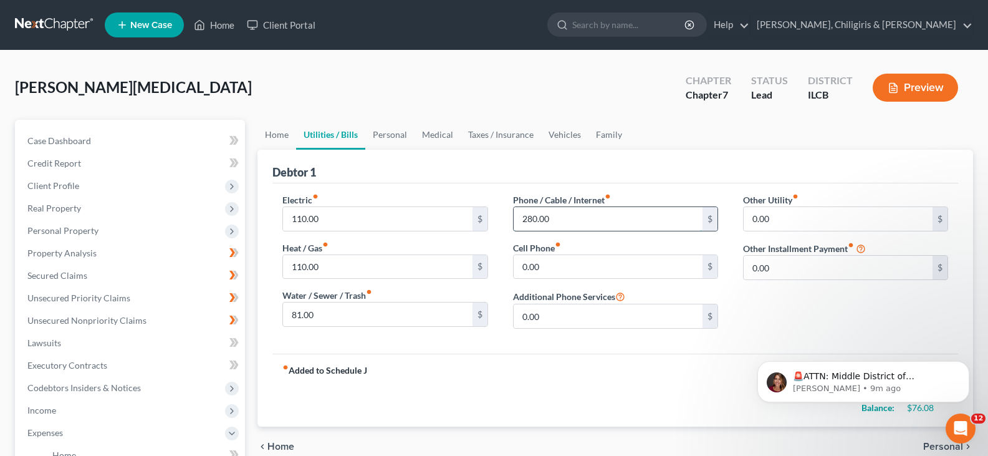
click at [555, 217] on input "280.00" at bounding box center [608, 219] width 189 height 24
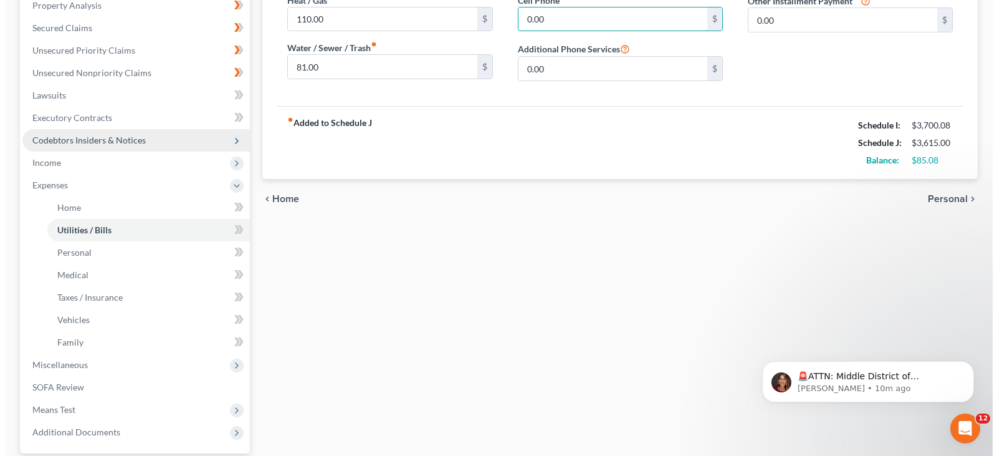
scroll to position [312, 0]
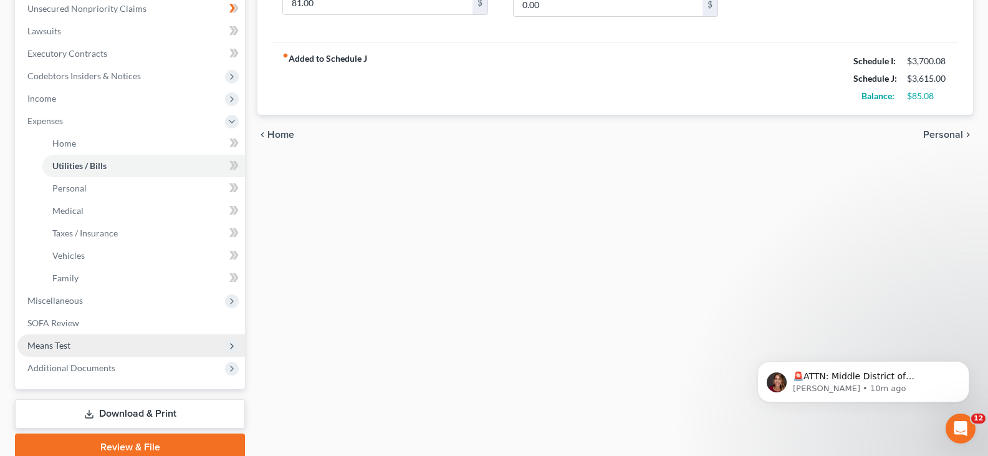
click at [173, 342] on span "Means Test" at bounding box center [130, 345] width 227 height 22
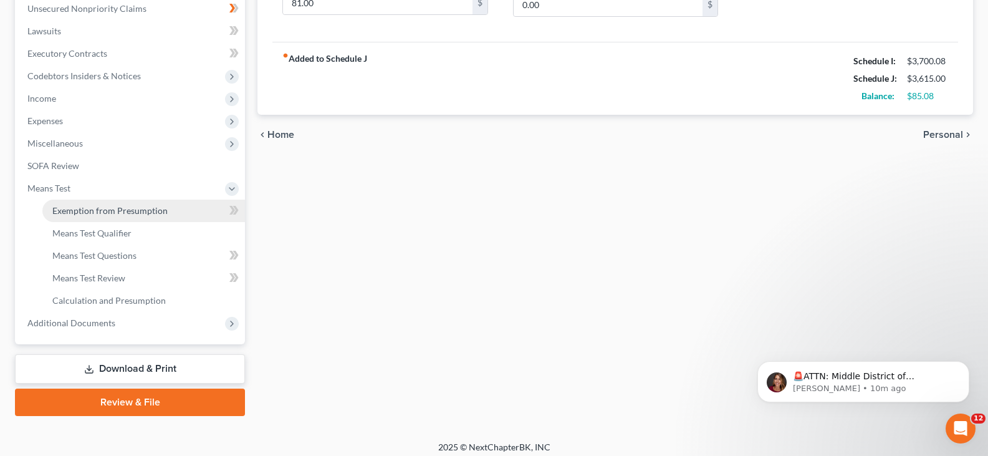
click at [125, 211] on span "Exemption from Presumption" at bounding box center [109, 210] width 115 height 11
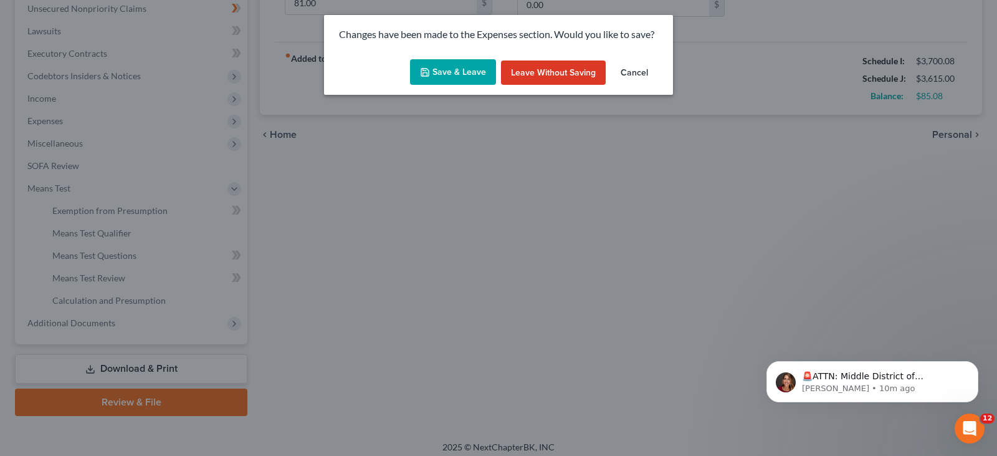
click at [452, 78] on button "Save & Leave" at bounding box center [453, 72] width 86 height 26
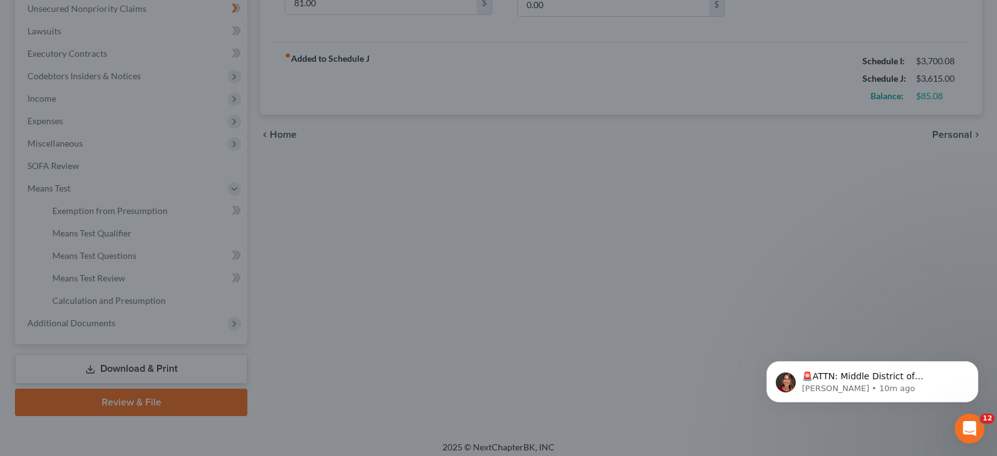
type input "271.00"
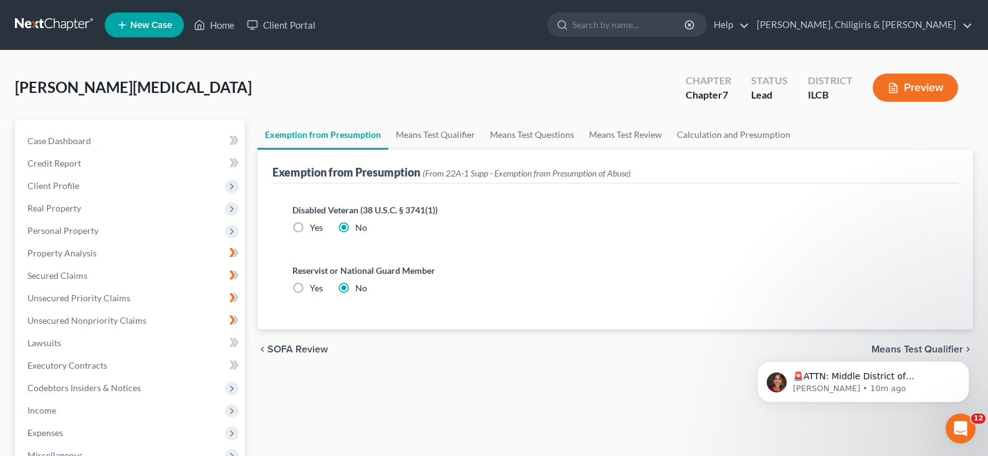
click at [887, 351] on body "🚨ATTN: Middle District of [US_STATE] The court has added a new Credit Counselin…" at bounding box center [863, 378] width 239 height 77
click at [966, 365] on icon "Dismiss notification" at bounding box center [965, 364] width 4 height 4
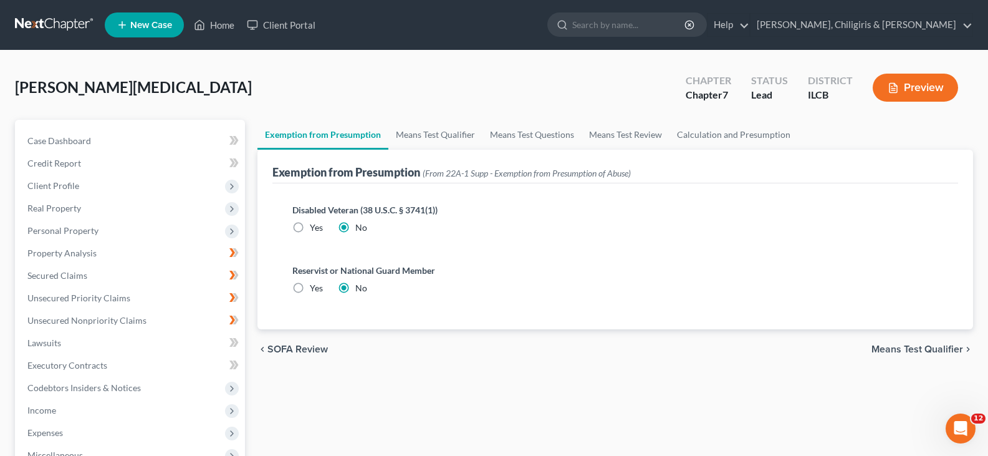
click at [966, 351] on icon "chevron_right" at bounding box center [968, 349] width 10 height 10
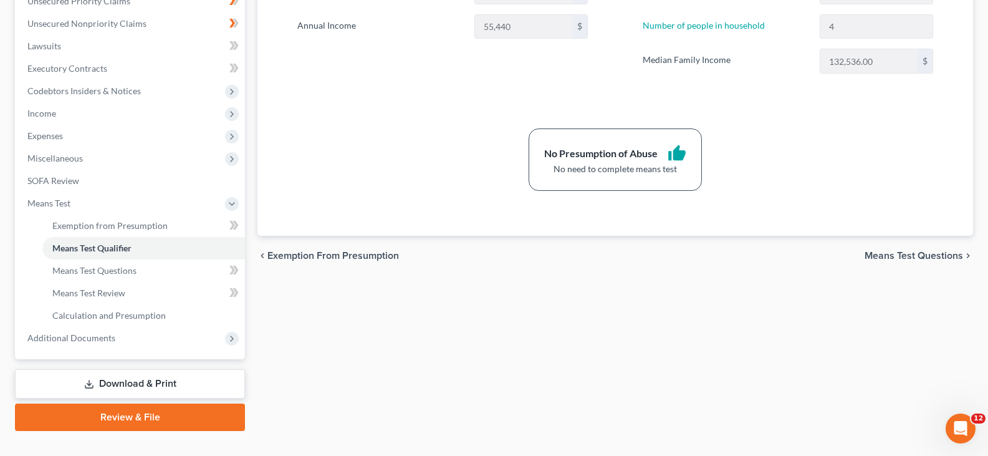
scroll to position [319, 0]
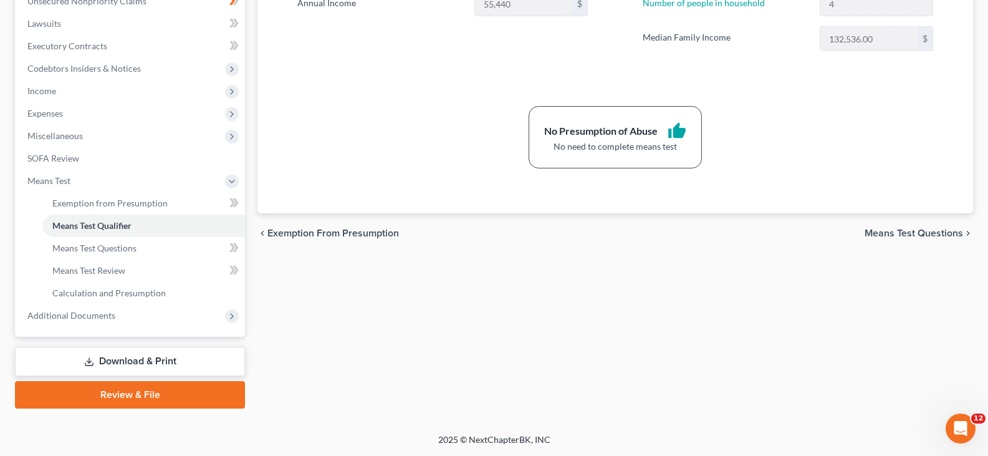
click at [118, 358] on link "Download & Print" at bounding box center [130, 361] width 230 height 29
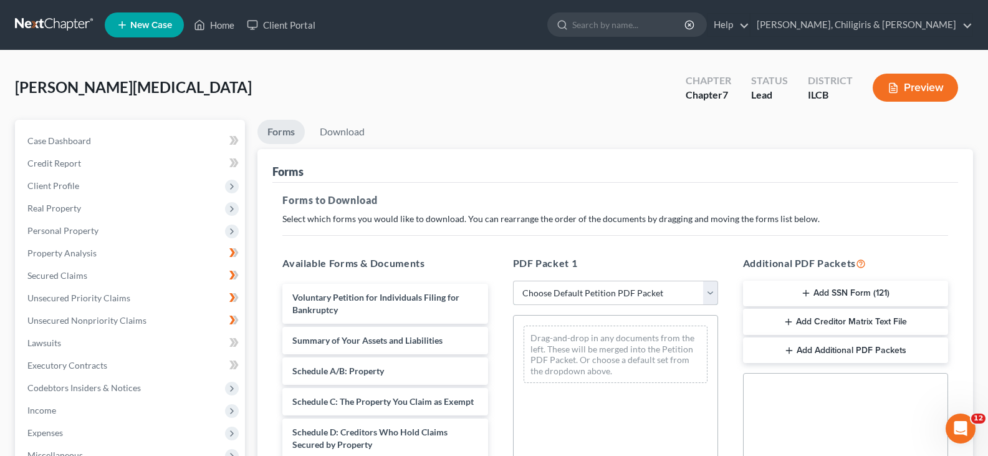
click at [716, 295] on select "Choose Default Petition PDF Packet Complete Bankruptcy Petition (all forms and …" at bounding box center [615, 292] width 205 height 25
select select "8"
click at [513, 280] on select "Choose Default Petition PDF Packet Complete Bankruptcy Petition (all forms and …" at bounding box center [615, 292] width 205 height 25
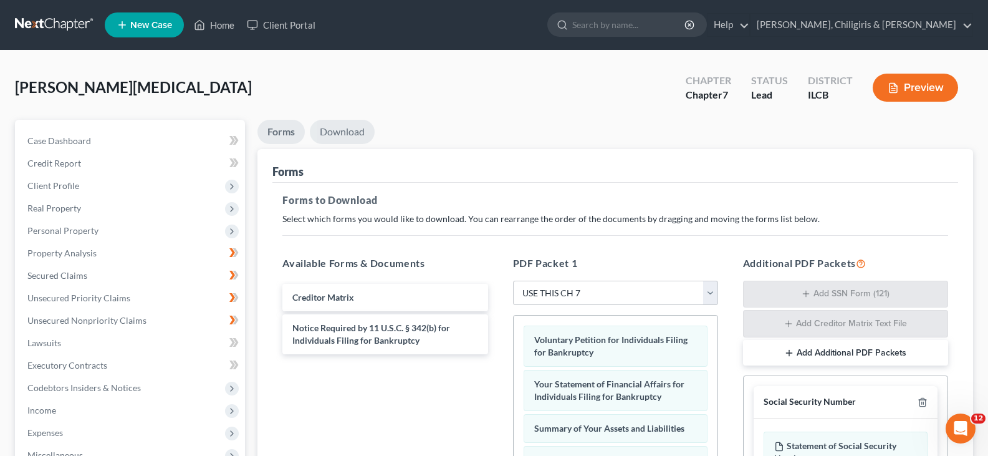
click at [354, 140] on link "Download" at bounding box center [342, 132] width 65 height 24
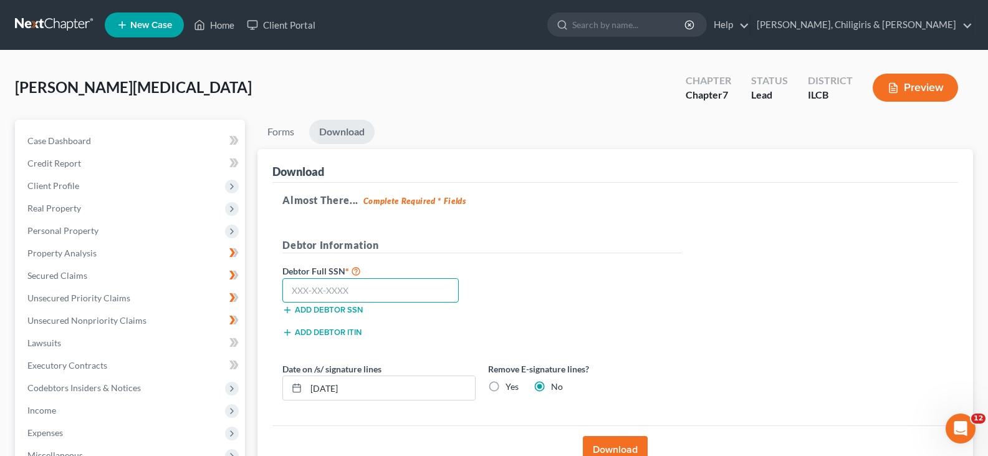
click at [433, 294] on input "text" at bounding box center [370, 290] width 176 height 25
type input "357-86-6921"
click at [626, 451] on button "Download" at bounding box center [615, 449] width 65 height 27
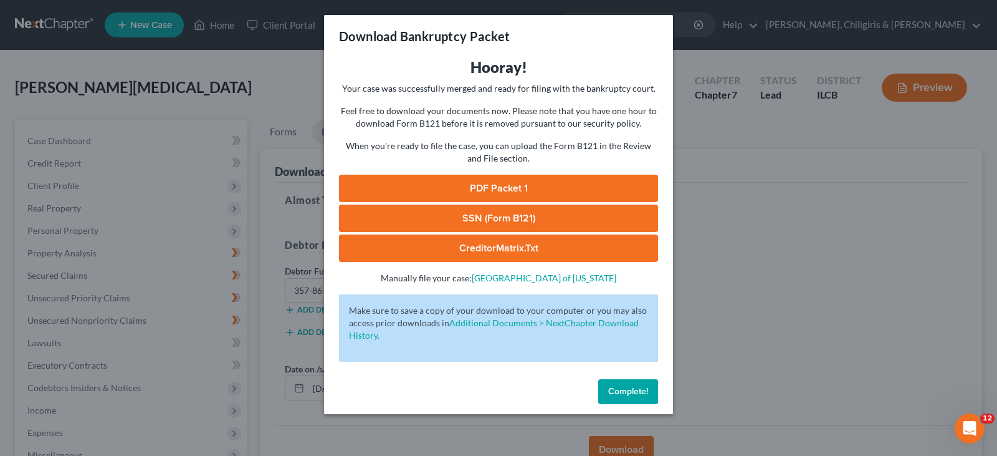
click at [554, 191] on link "PDF Packet 1" at bounding box center [498, 188] width 319 height 27
click at [543, 215] on link "SSN (Form B121)" at bounding box center [498, 217] width 319 height 27
click at [476, 248] on link "CreditorMatrix.txt" at bounding box center [498, 247] width 319 height 27
